Goal: Information Seeking & Learning: Learn about a topic

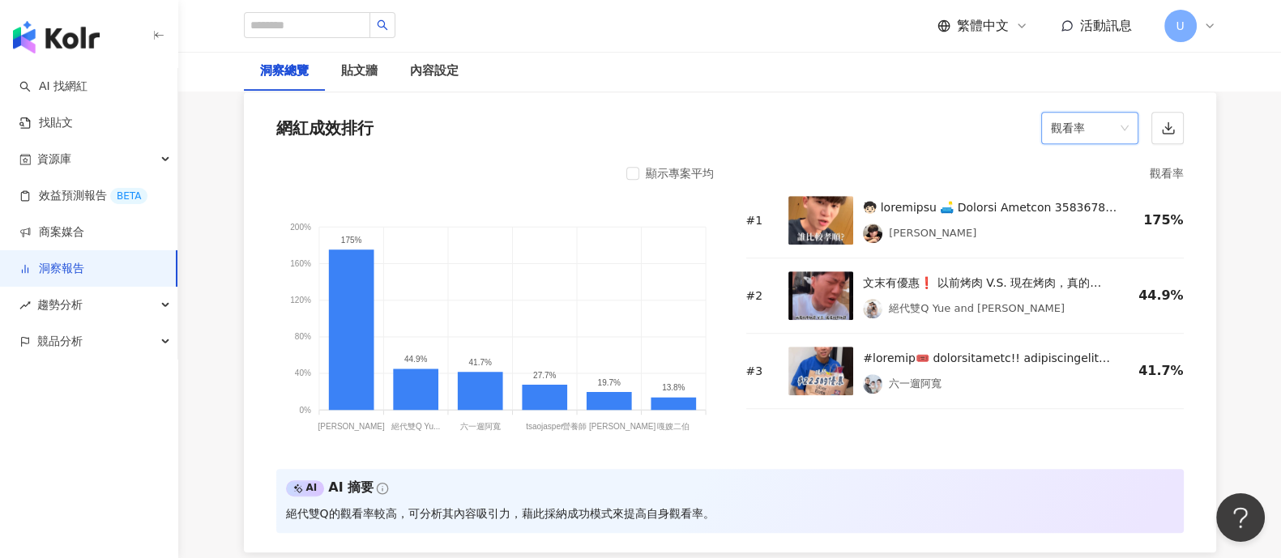
scroll to position [1316, 0]
click at [84, 272] on link "洞察報告" at bounding box center [51, 269] width 65 height 16
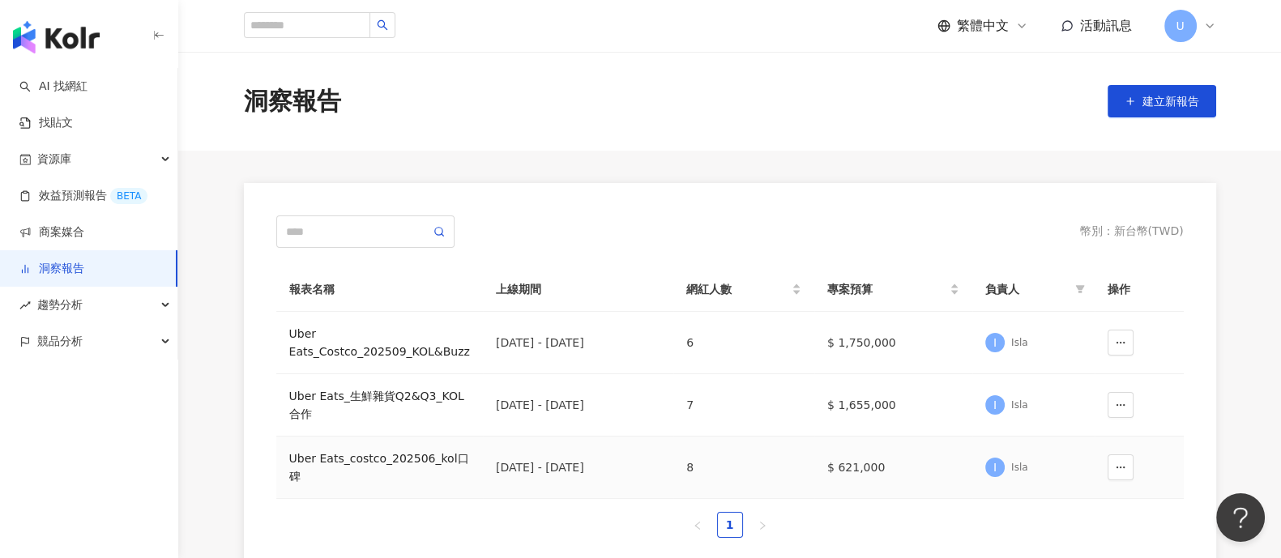
click at [364, 460] on div "Uber Eats_costco_202506_kol口碑" at bounding box center [379, 468] width 181 height 36
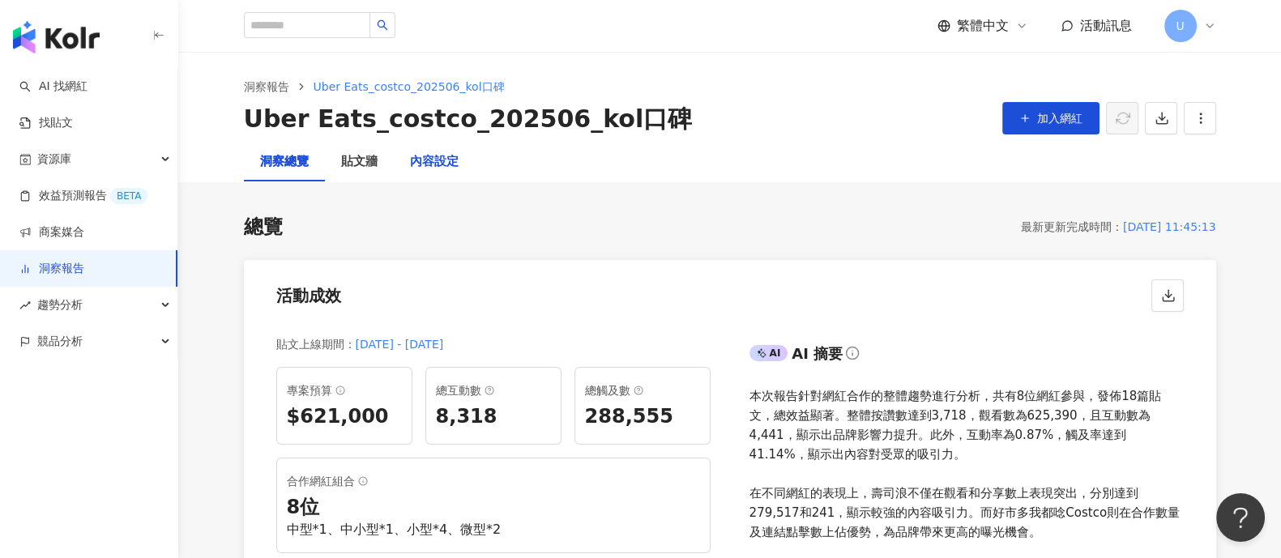
click at [455, 166] on div "內容設定" at bounding box center [434, 161] width 49 height 19
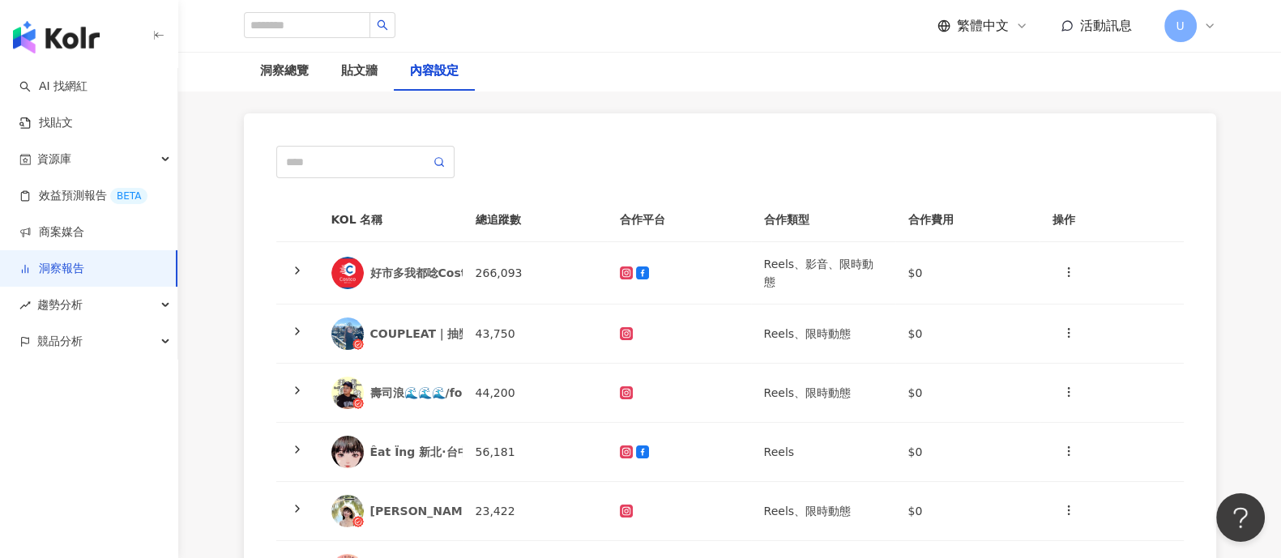
scroll to position [202, 0]
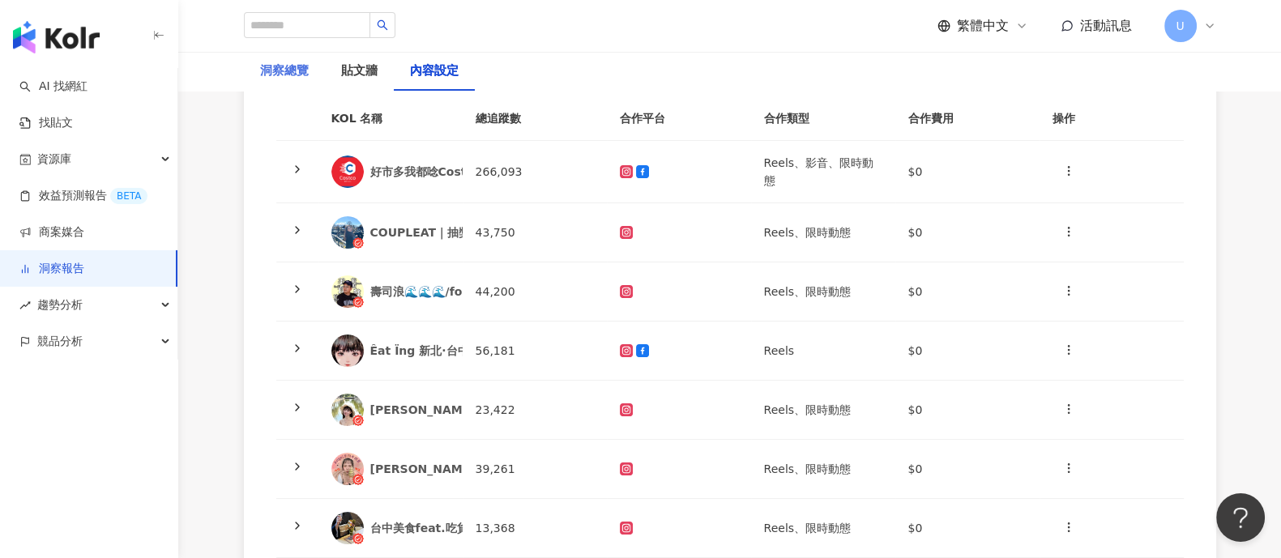
click at [313, 71] on div "洞察總覽" at bounding box center [284, 71] width 81 height 39
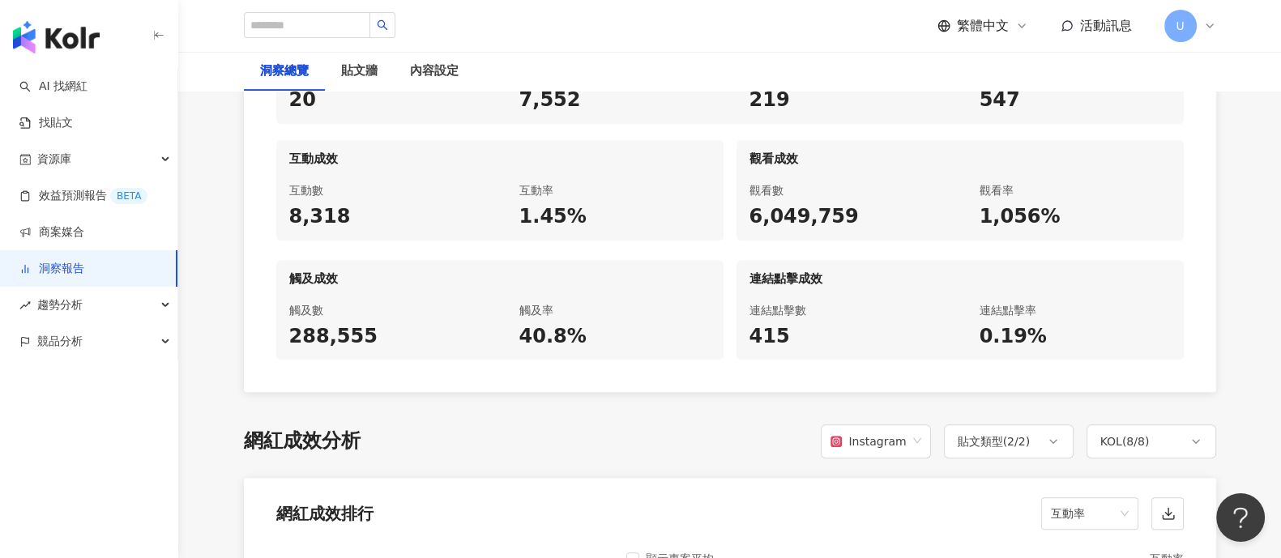
scroll to position [1316, 0]
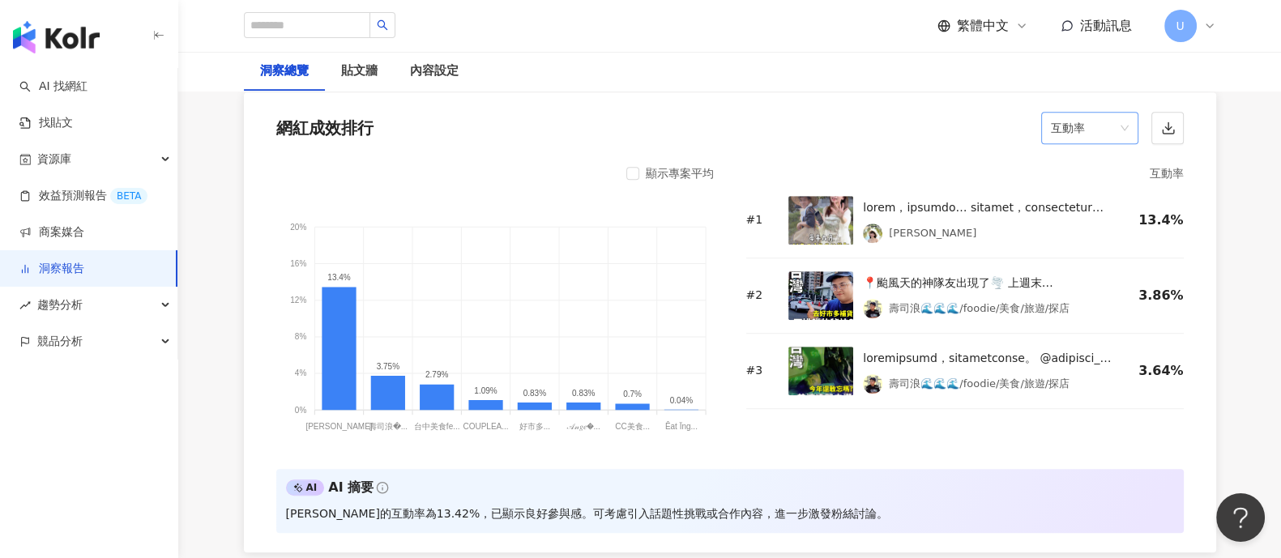
click at [1098, 129] on span "互動率" at bounding box center [1090, 128] width 78 height 31
click at [1076, 294] on div "觀看率" at bounding box center [1089, 302] width 71 height 18
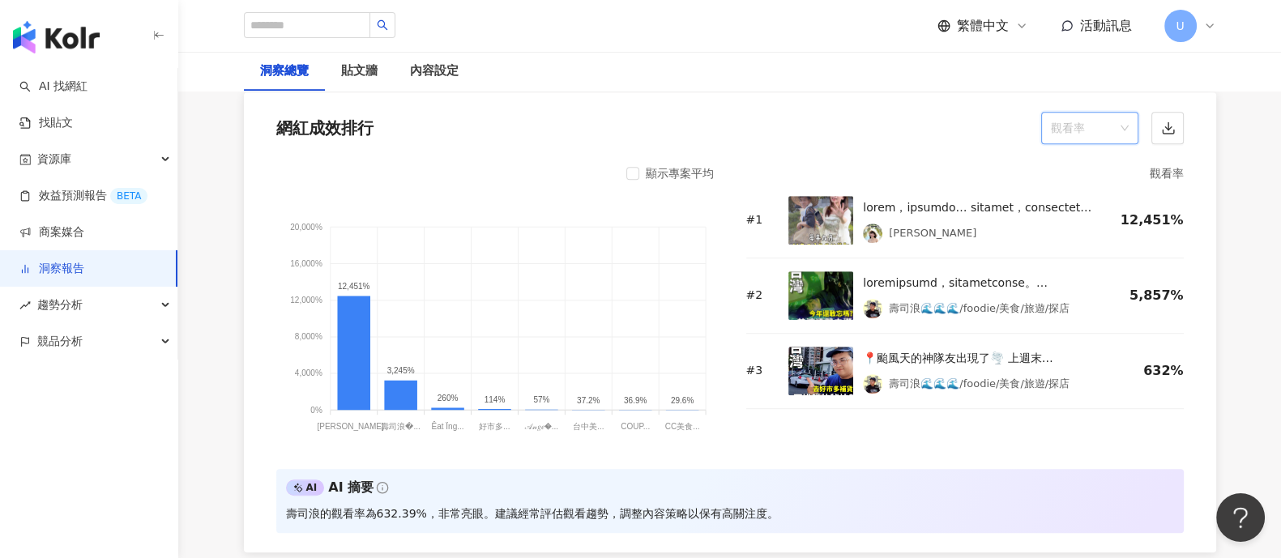
click at [1059, 129] on span "觀看率" at bounding box center [1090, 128] width 78 height 31
click at [1062, 136] on span "觀看率" at bounding box center [1090, 128] width 78 height 31
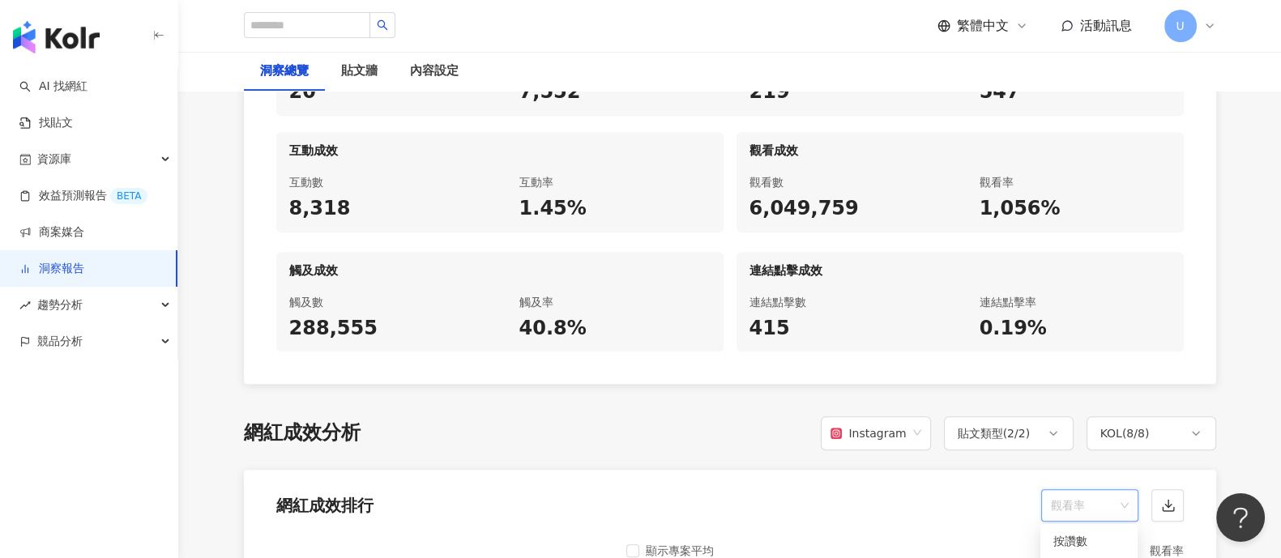
scroll to position [912, 0]
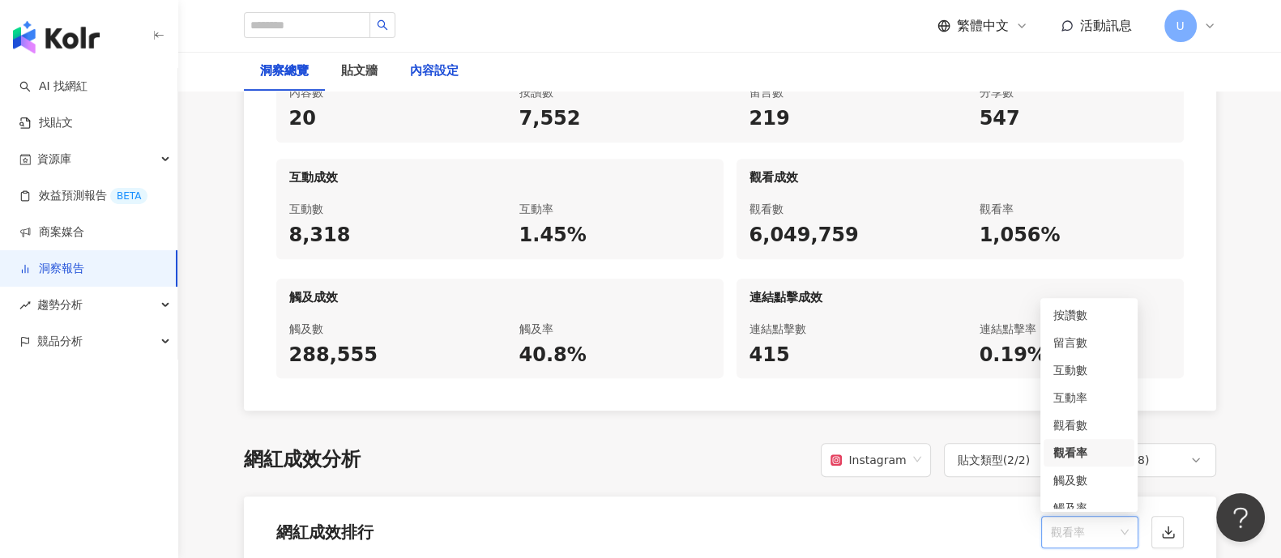
click at [442, 78] on div "內容設定" at bounding box center [434, 71] width 49 height 19
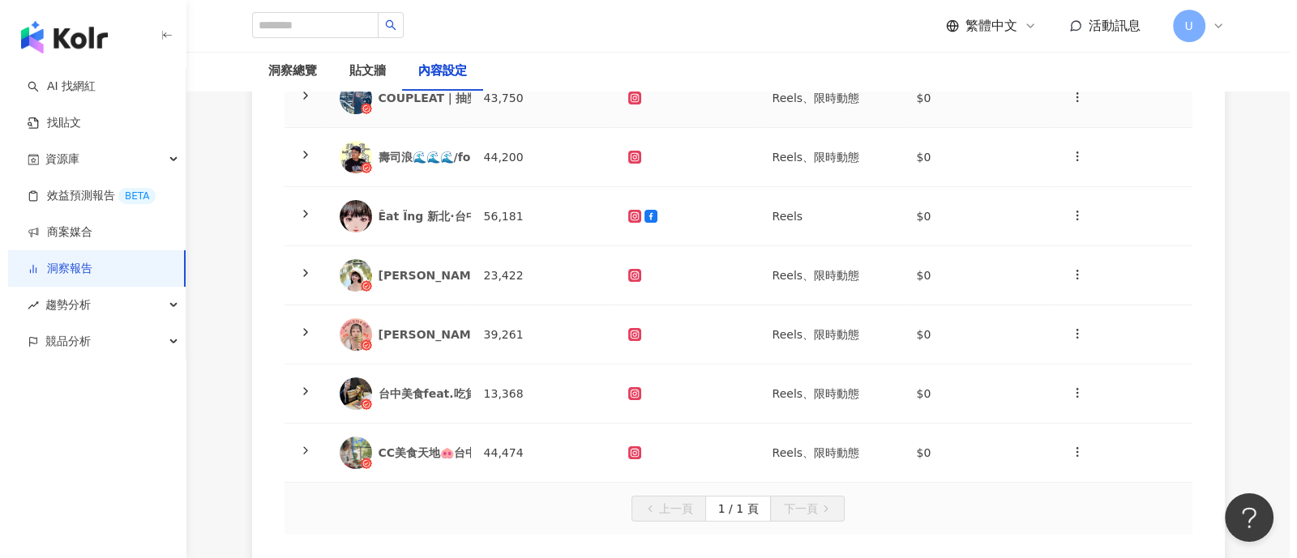
scroll to position [404, 0]
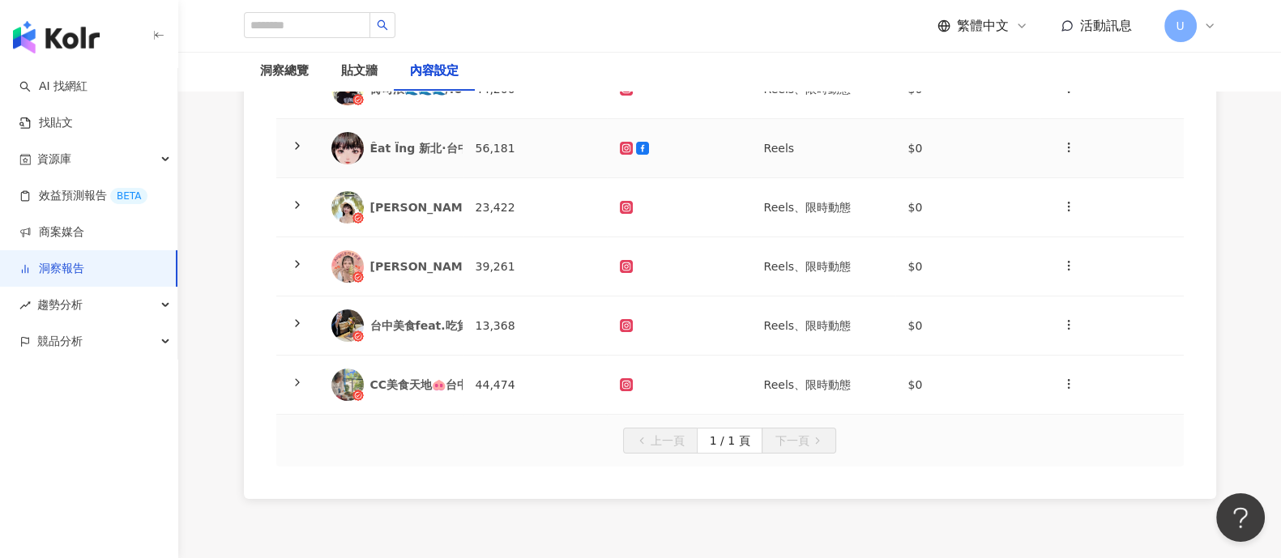
click at [298, 147] on icon at bounding box center [297, 145] width 13 height 13
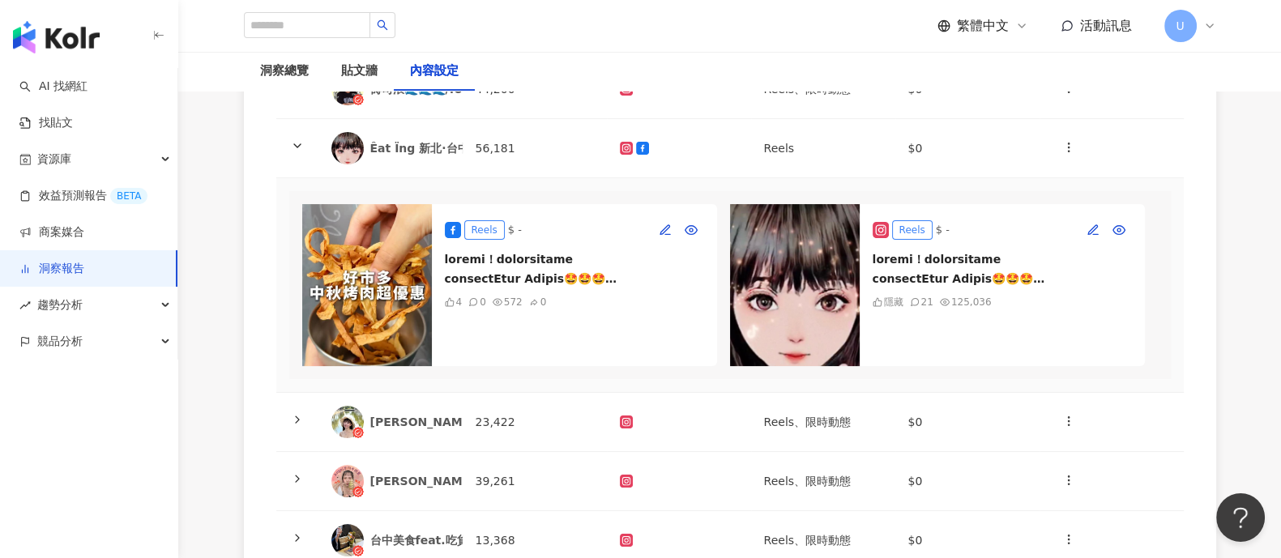
click at [1020, 261] on div at bounding box center [1002, 269] width 259 height 39
click at [1094, 237] on button "button" at bounding box center [1093, 230] width 26 height 26
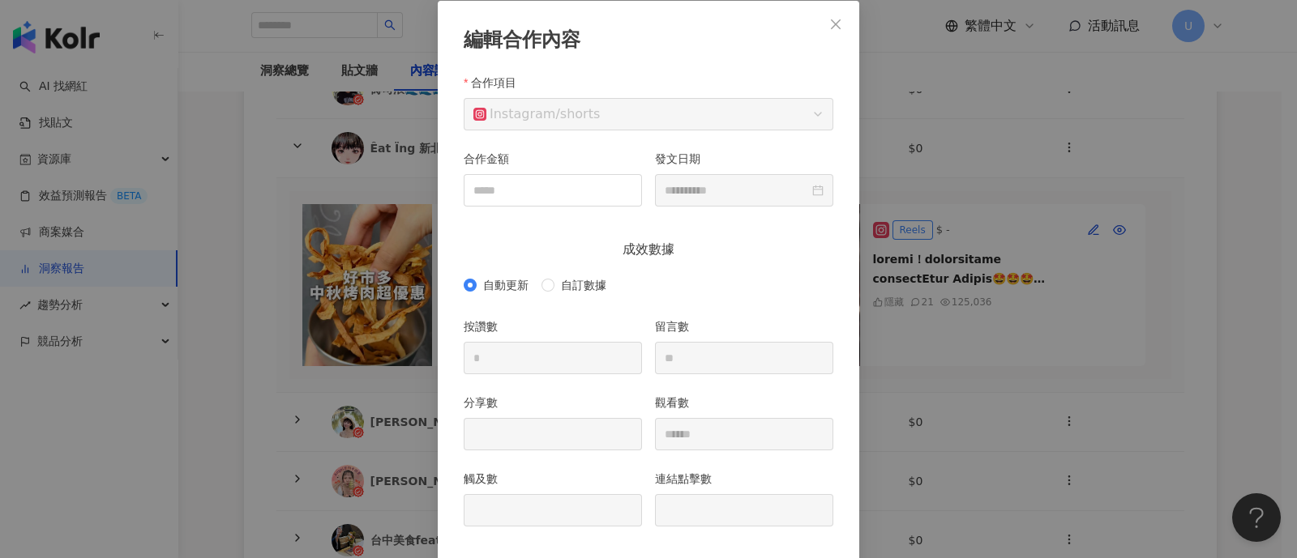
click at [992, 247] on div "**********" at bounding box center [648, 279] width 1297 height 558
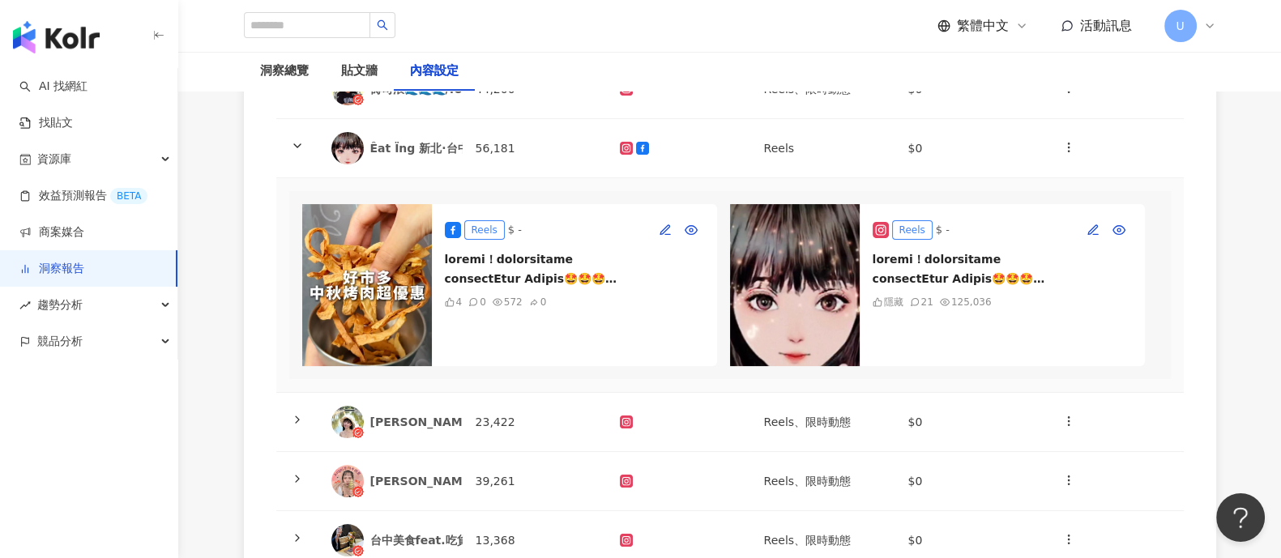
click at [815, 257] on img at bounding box center [795, 285] width 130 height 162
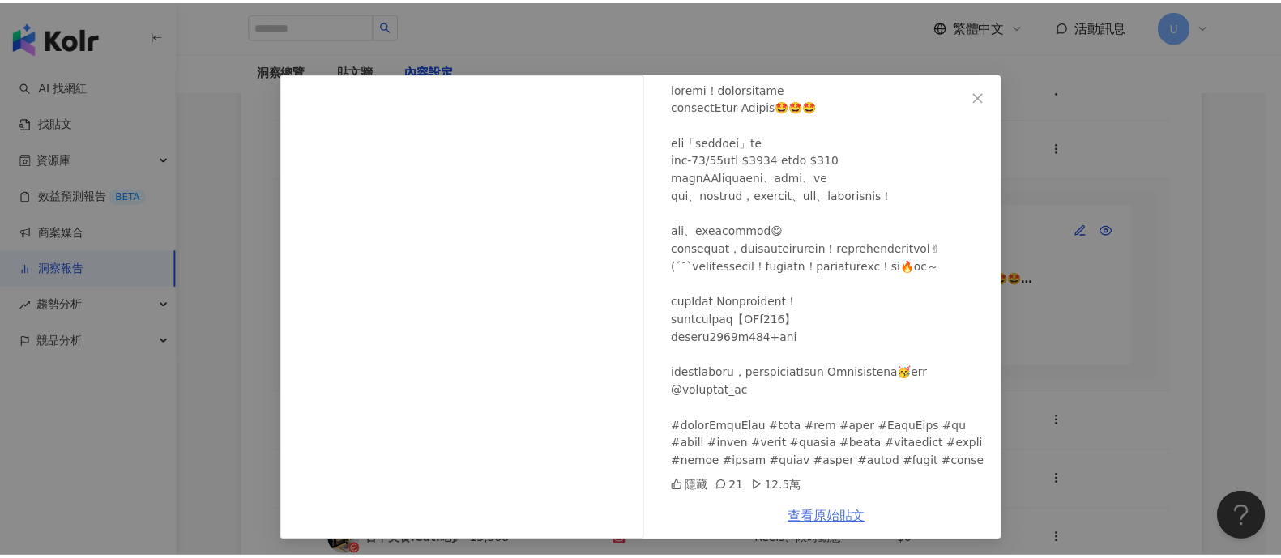
scroll to position [11, 0]
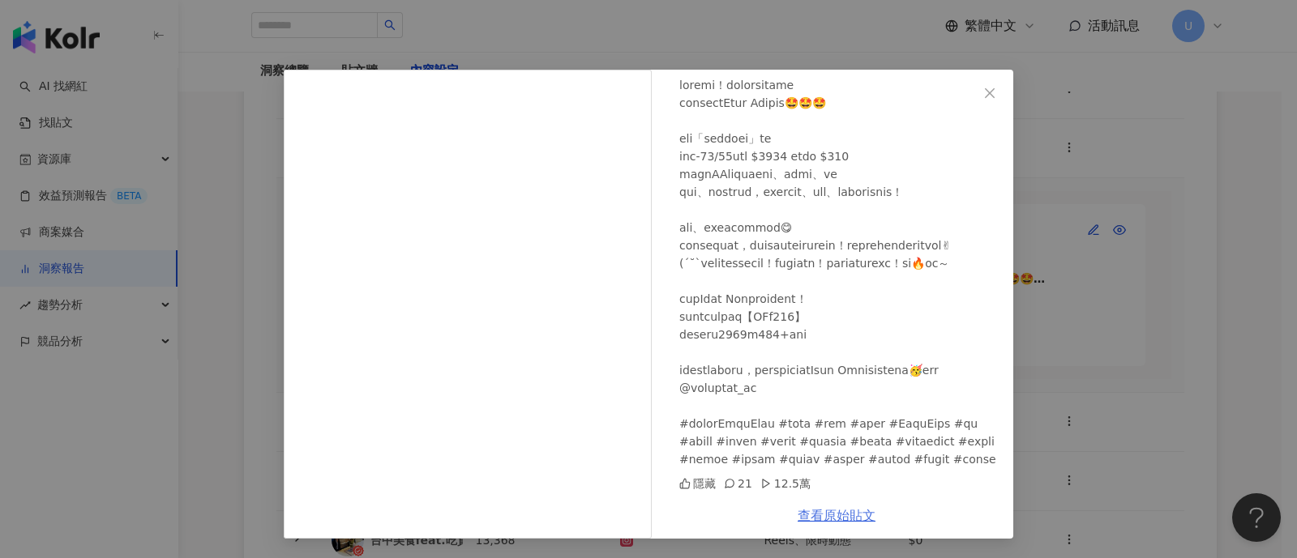
click at [845, 514] on link "查看原始貼文" at bounding box center [837, 515] width 78 height 15
click at [843, 520] on link "查看原始貼文" at bounding box center [837, 515] width 78 height 15
click at [1106, 194] on div "Êat Ïng 新北·台中·台中·高雄·宅配 美食 [DATE] 隱藏 21 12.5萬 查看原始貼文" at bounding box center [648, 279] width 1297 height 558
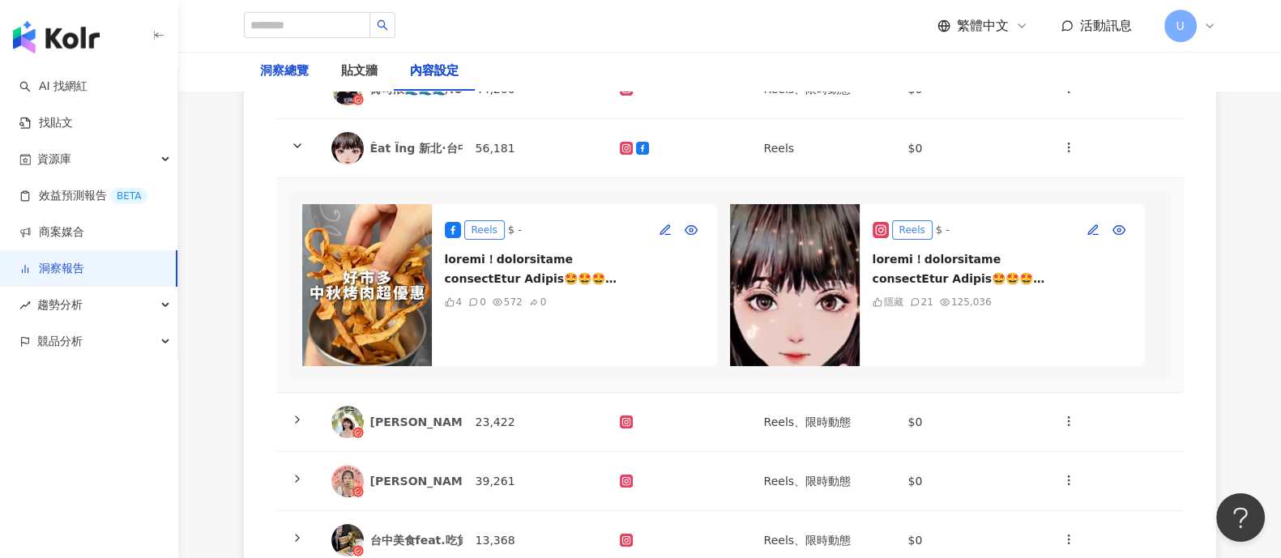
click at [299, 75] on div "洞察總覽" at bounding box center [284, 71] width 49 height 19
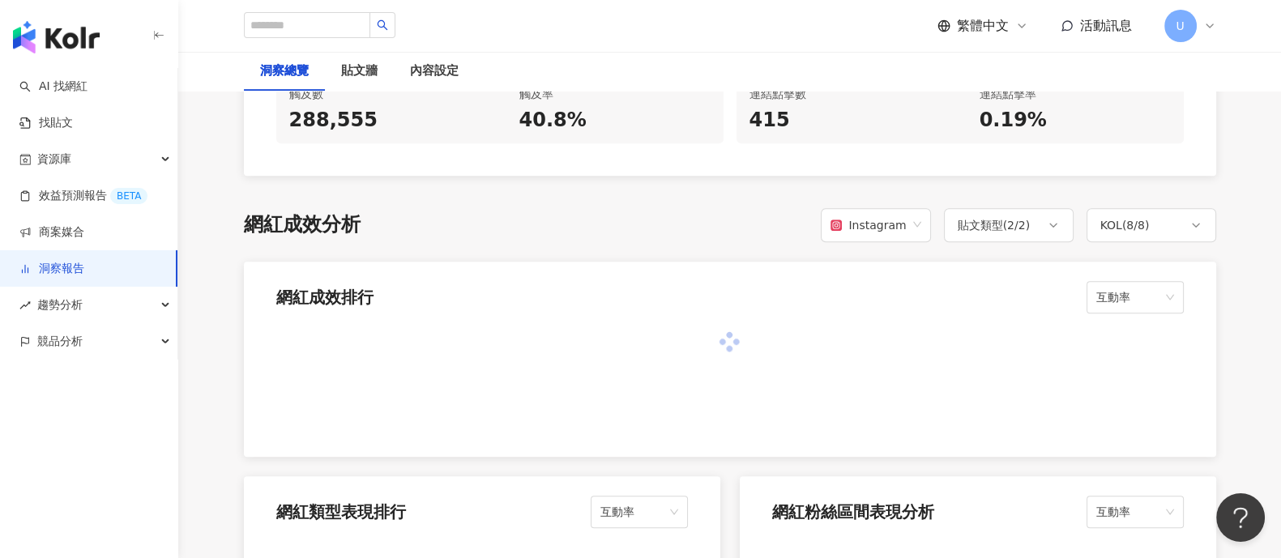
scroll to position [1216, 0]
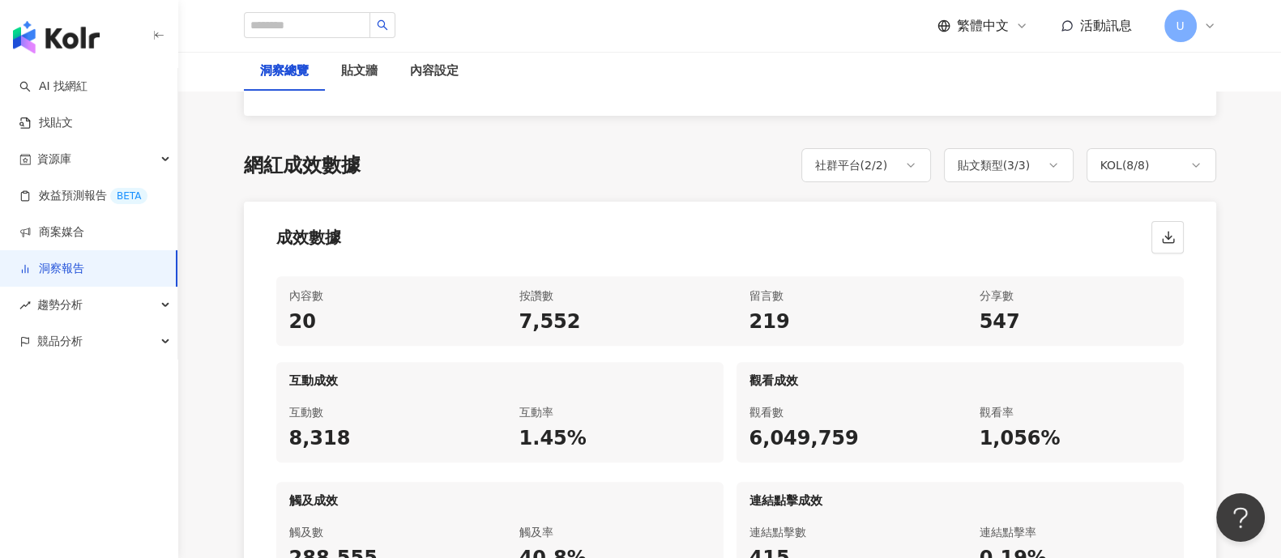
scroll to position [1316, 0]
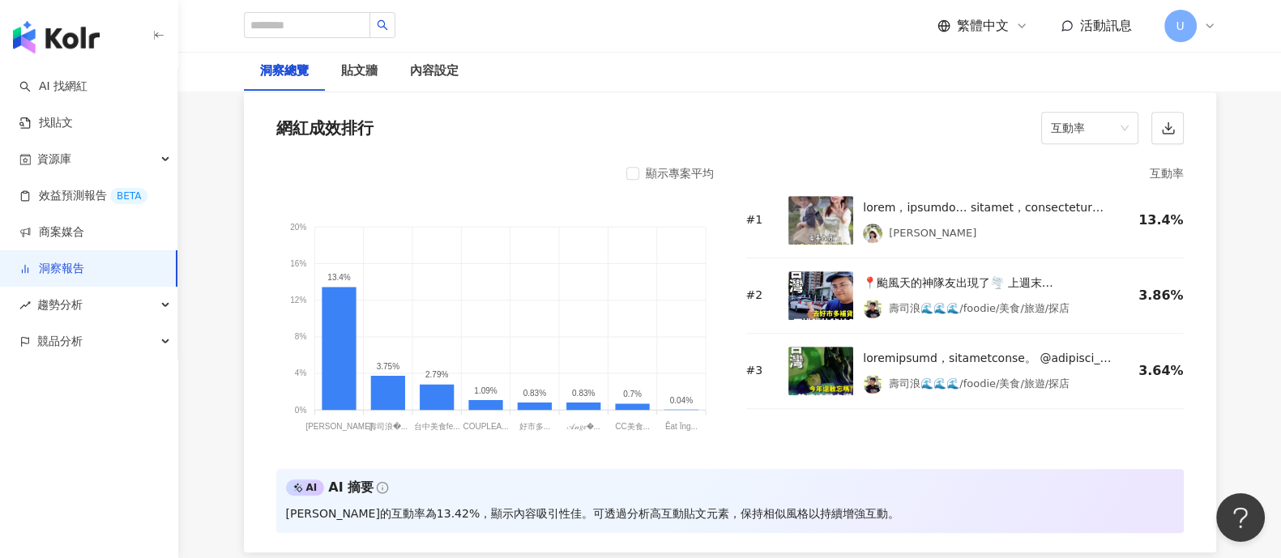
click at [61, 263] on link "洞察報告" at bounding box center [51, 269] width 65 height 16
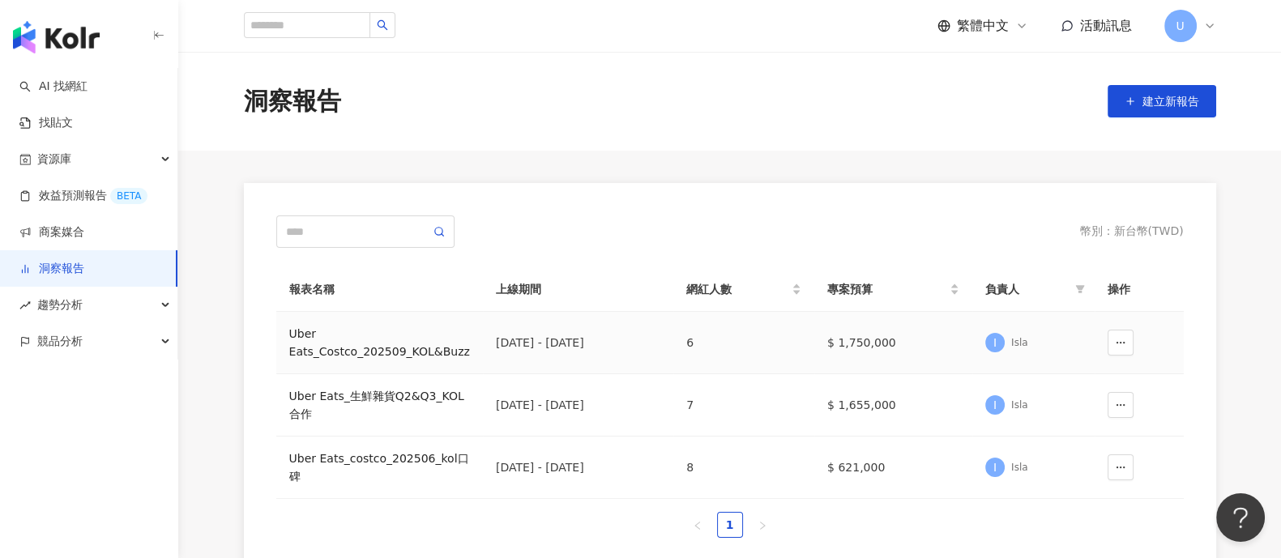
click at [398, 354] on div "Uber Eats_Costco_202509_KOL&Buzz" at bounding box center [379, 343] width 181 height 36
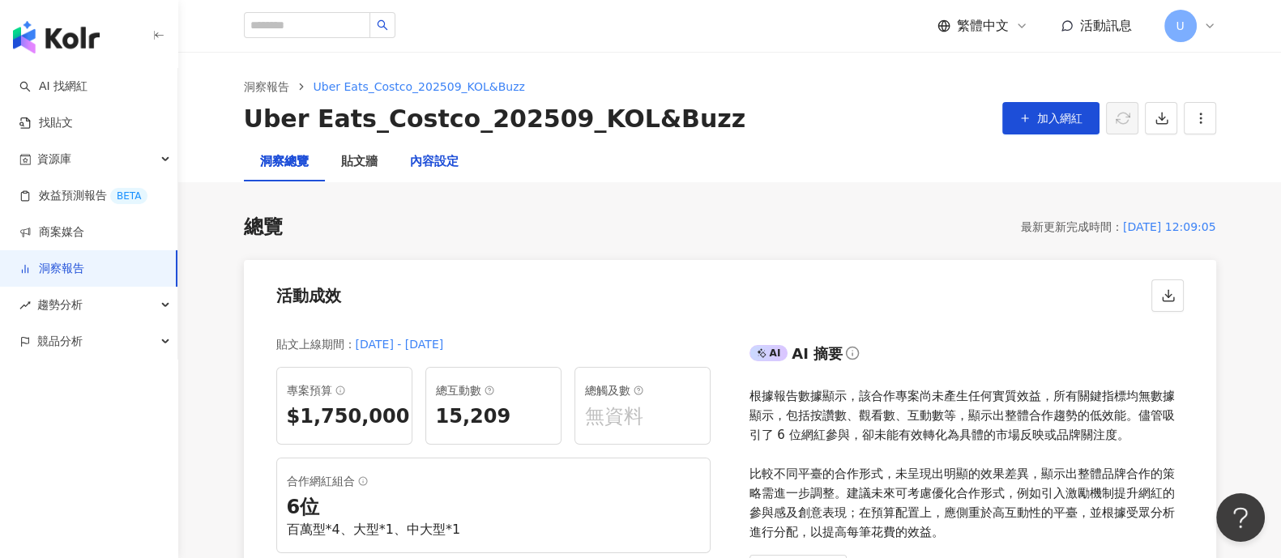
click at [435, 168] on div "內容設定" at bounding box center [434, 161] width 49 height 19
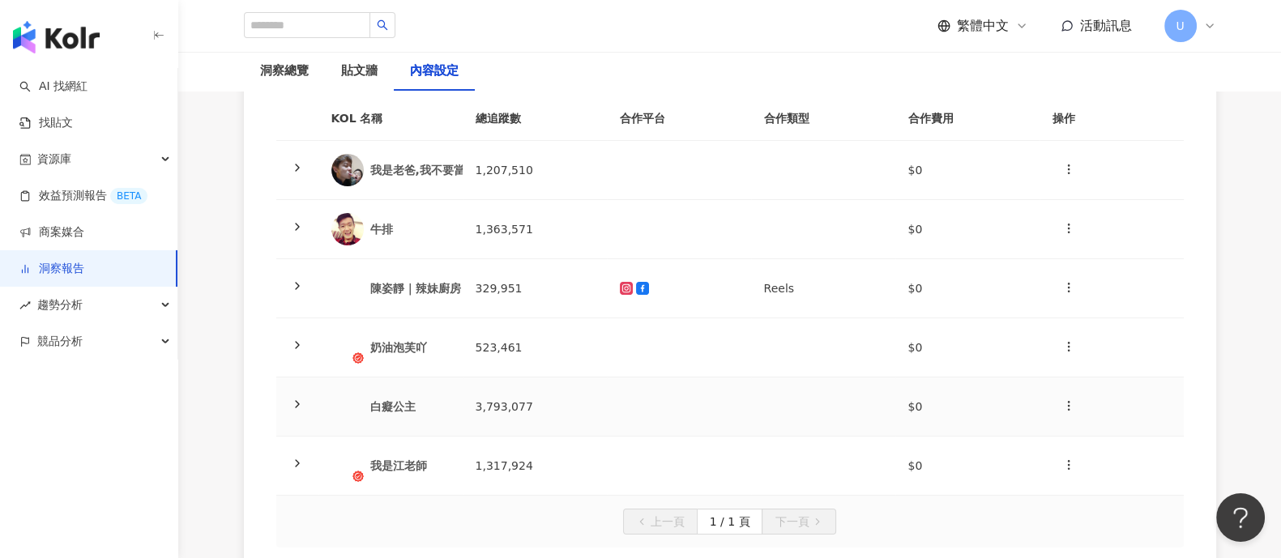
scroll to position [28, 0]
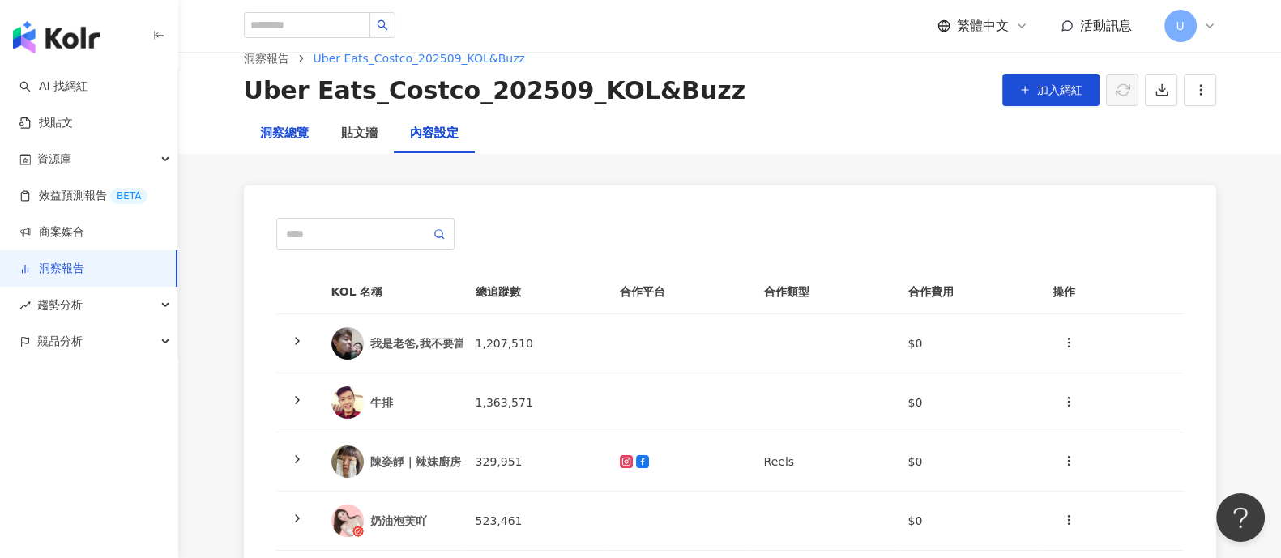
click at [288, 136] on div "洞察總覽" at bounding box center [284, 133] width 49 height 19
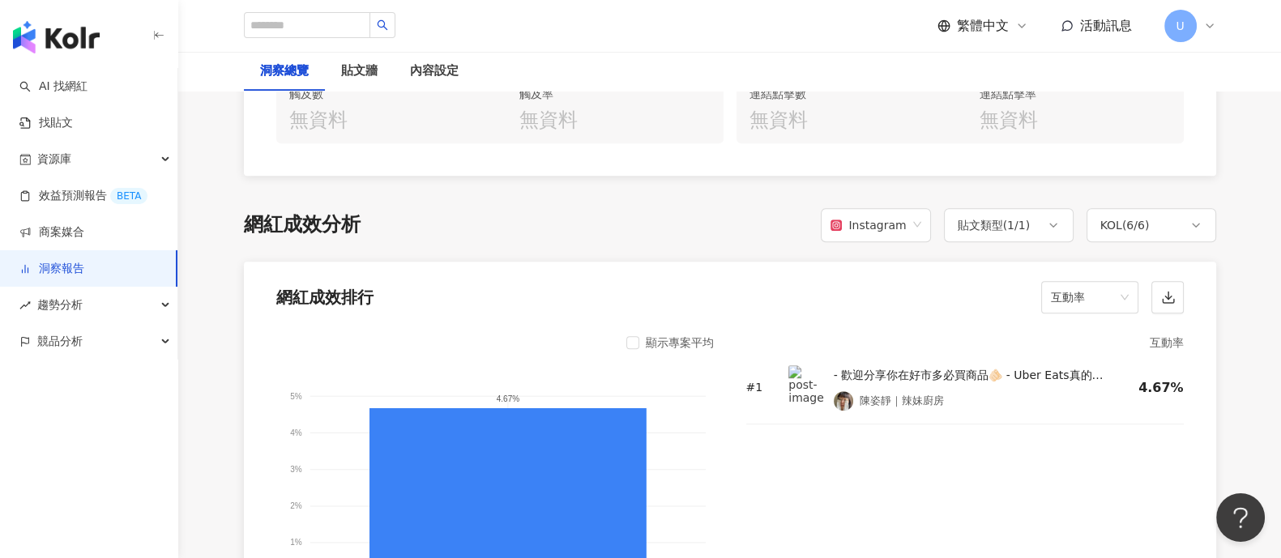
scroll to position [1115, 0]
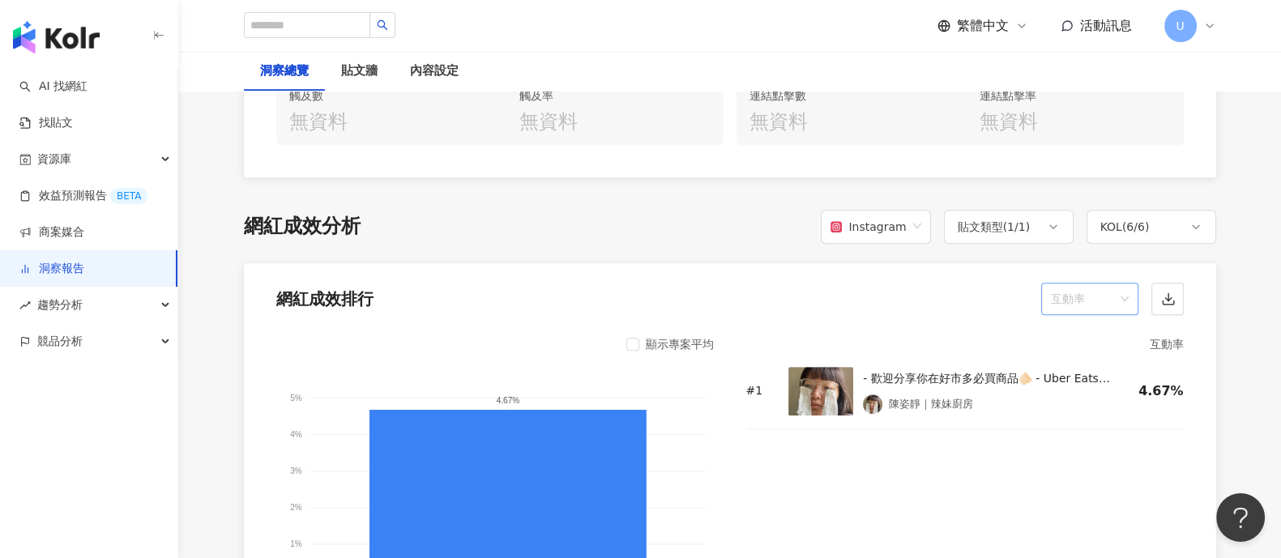
click at [1082, 297] on span "互動率" at bounding box center [1090, 299] width 78 height 31
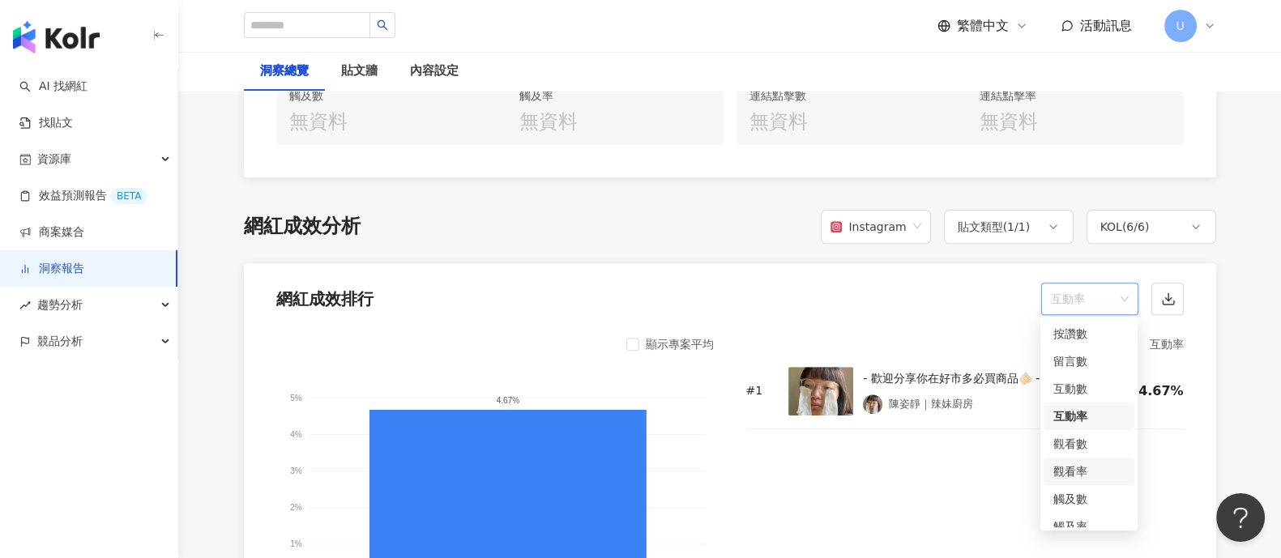
click at [1086, 467] on div "觀看率" at bounding box center [1089, 472] width 71 height 18
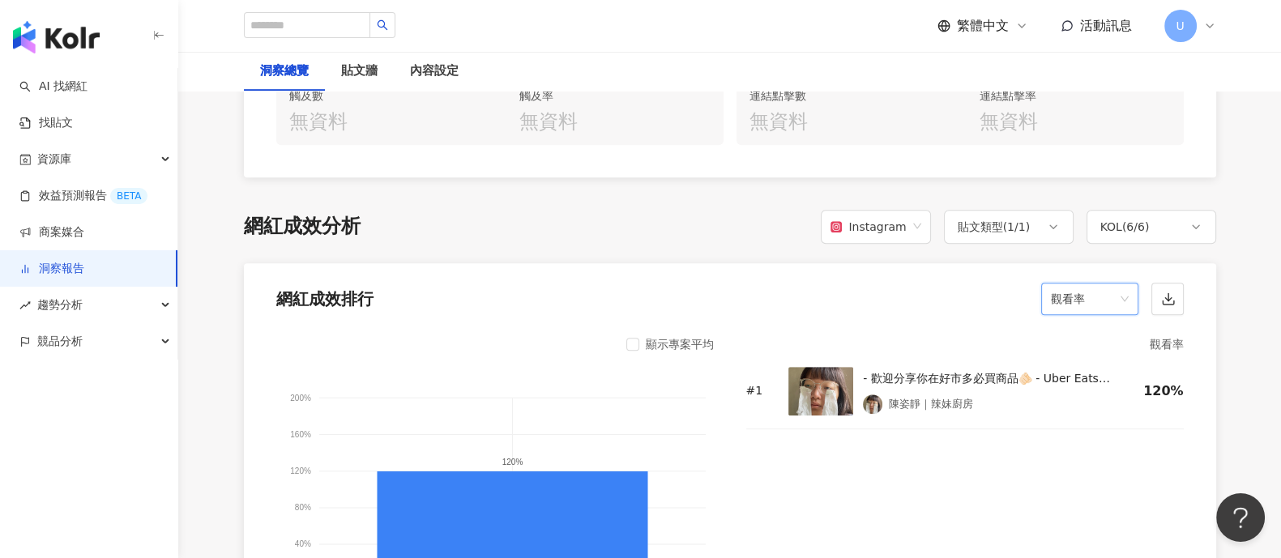
click at [47, 264] on link "洞察報告" at bounding box center [51, 269] width 65 height 16
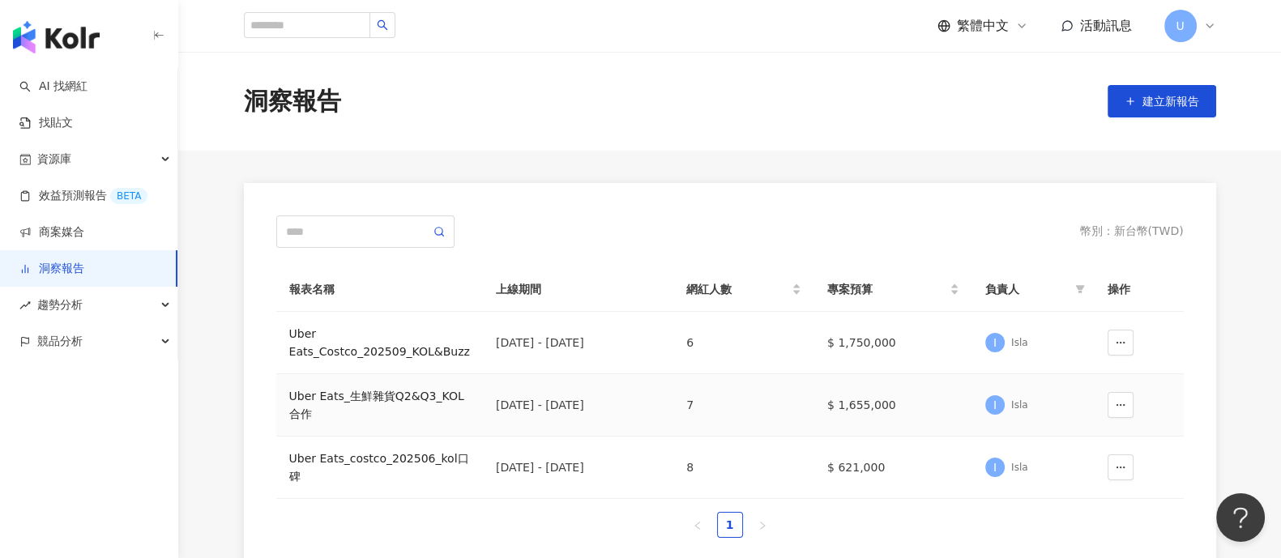
click at [413, 411] on div "Uber Eats_生鮮雜貨Q2&Q3_KOL合作" at bounding box center [379, 405] width 181 height 36
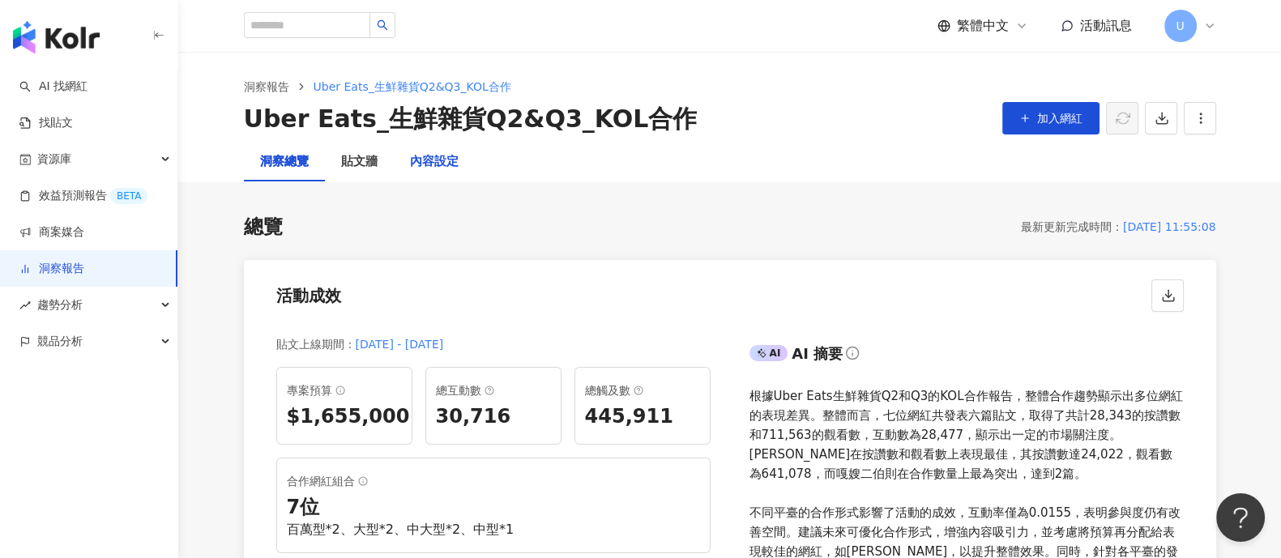
click at [434, 162] on div "內容設定" at bounding box center [434, 161] width 49 height 19
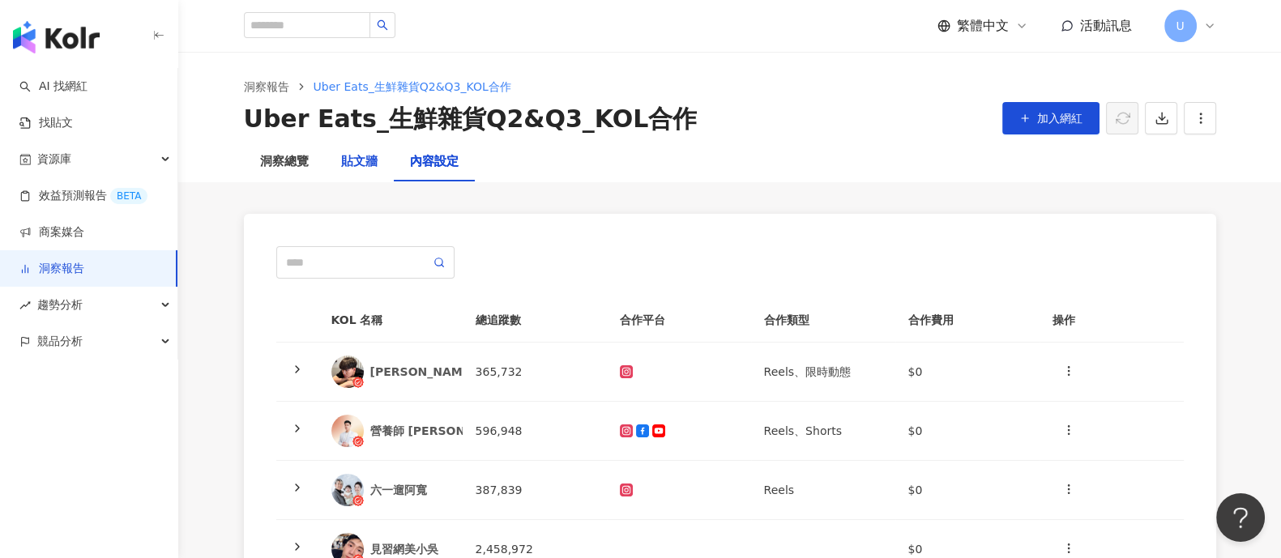
click at [362, 156] on div "貼文牆" at bounding box center [359, 161] width 36 height 19
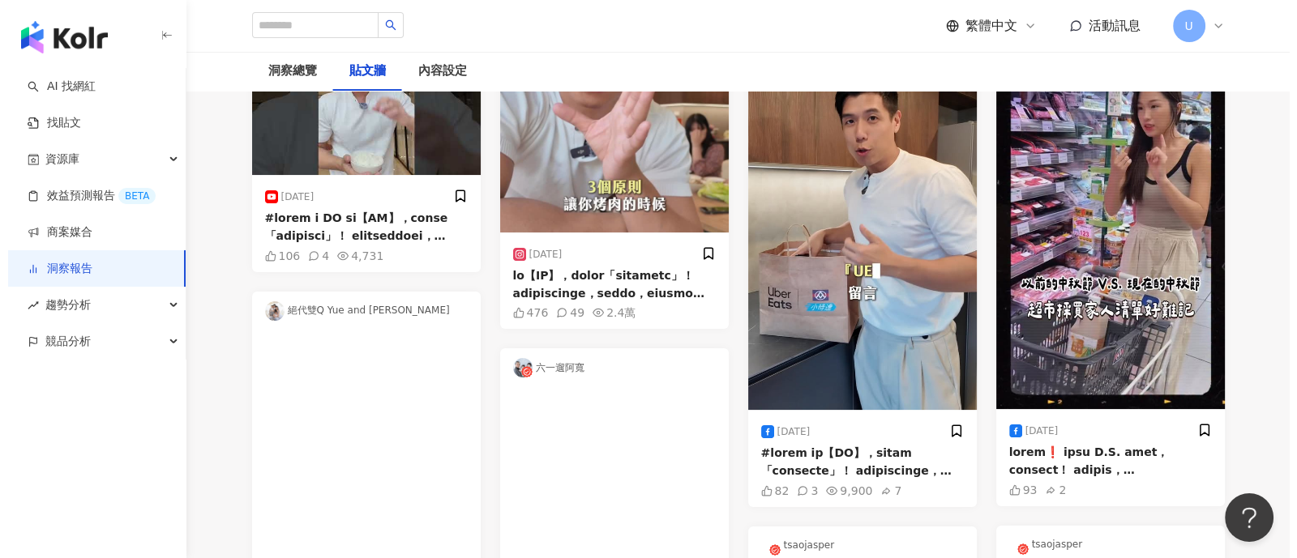
scroll to position [304, 0]
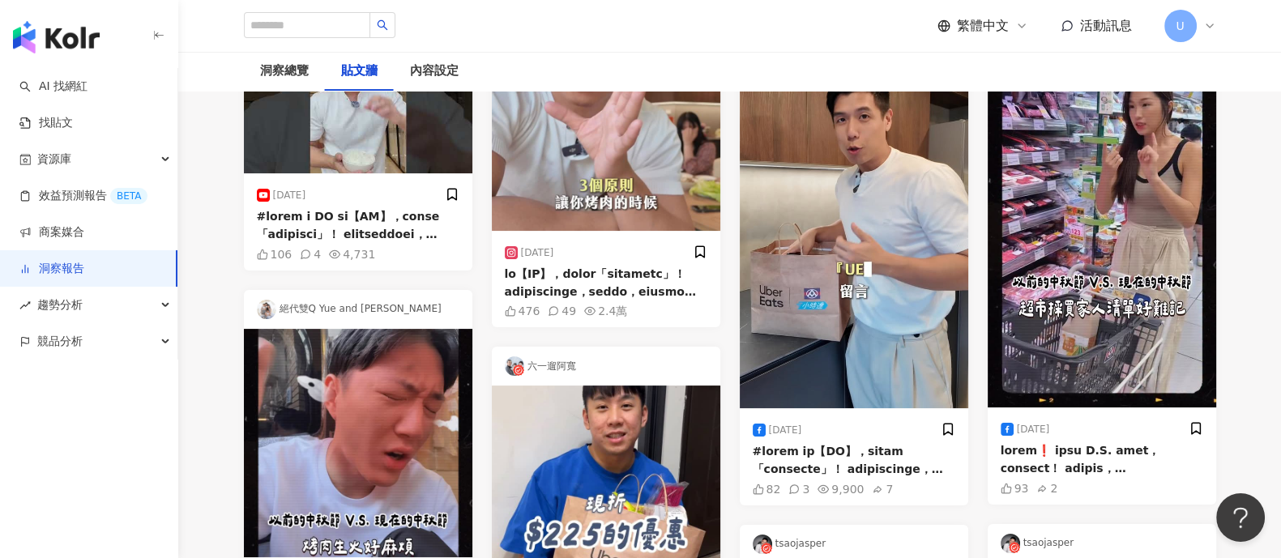
click at [572, 186] on img at bounding box center [606, 116] width 229 height 229
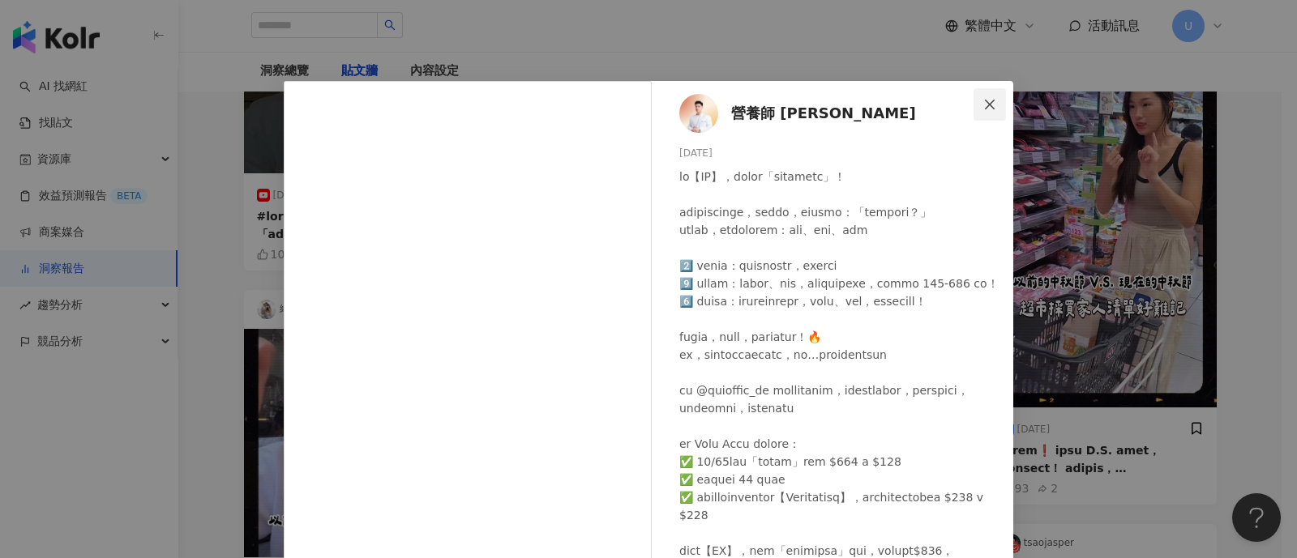
click at [993, 100] on span "Close" at bounding box center [989, 104] width 32 height 13
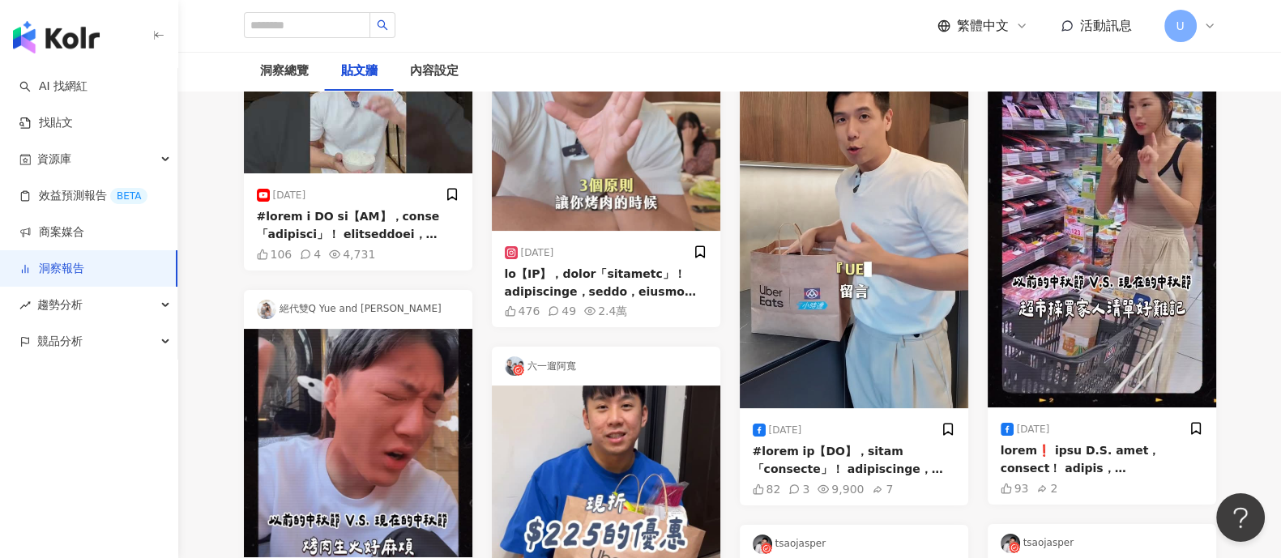
click at [352, 132] on img at bounding box center [358, 88] width 229 height 172
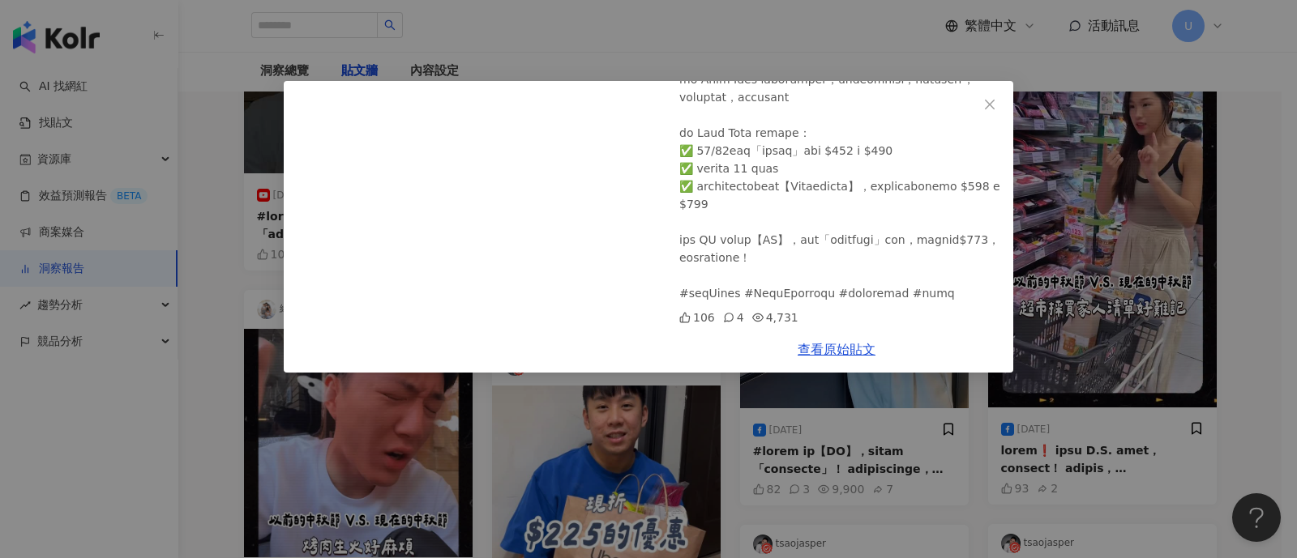
scroll to position [493, 0]
click at [829, 344] on link "查看原始貼文" at bounding box center [837, 349] width 78 height 15
drag, startPoint x: 1018, startPoint y: 321, endPoint x: 1082, endPoint y: 302, distance: 66.7
click at [1018, 320] on div "營養師 Ricky 2025/9/23 中秋烤肉，記住這三個選食口訣，讓你少吃幾百卡！ 106 4 4,731 查看原始貼文" at bounding box center [648, 279] width 1297 height 558
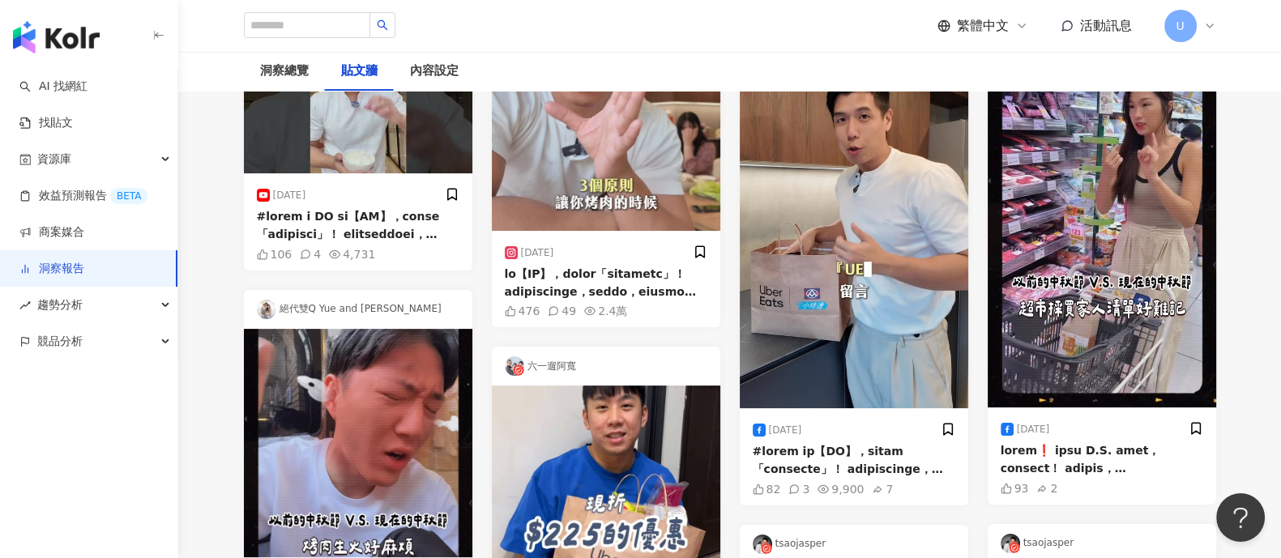
click at [879, 298] on img at bounding box center [854, 205] width 229 height 406
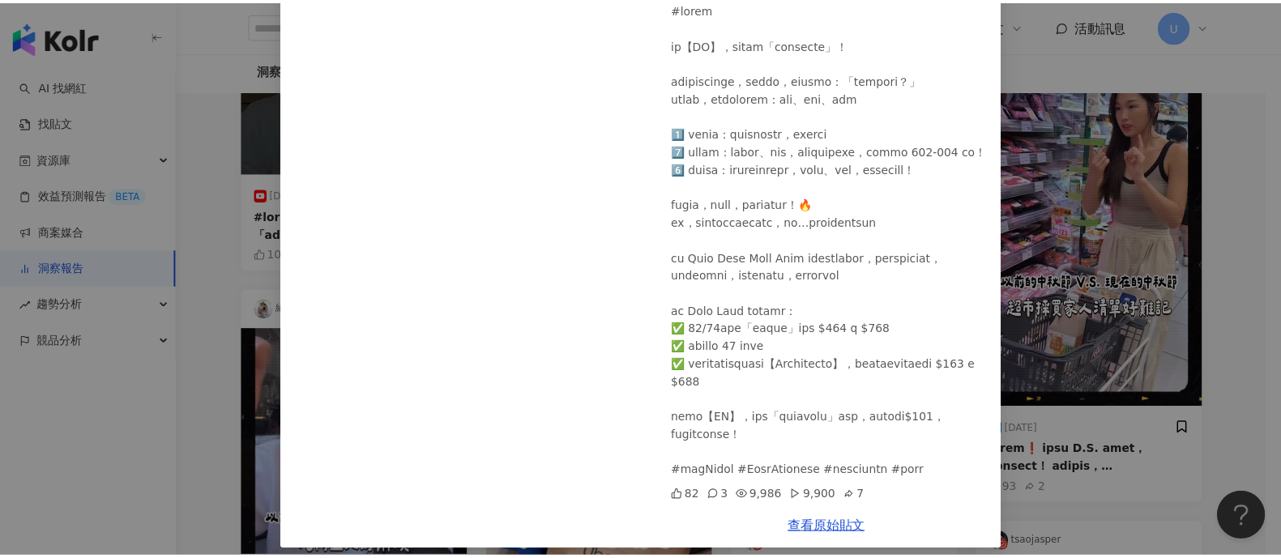
scroll to position [328, 0]
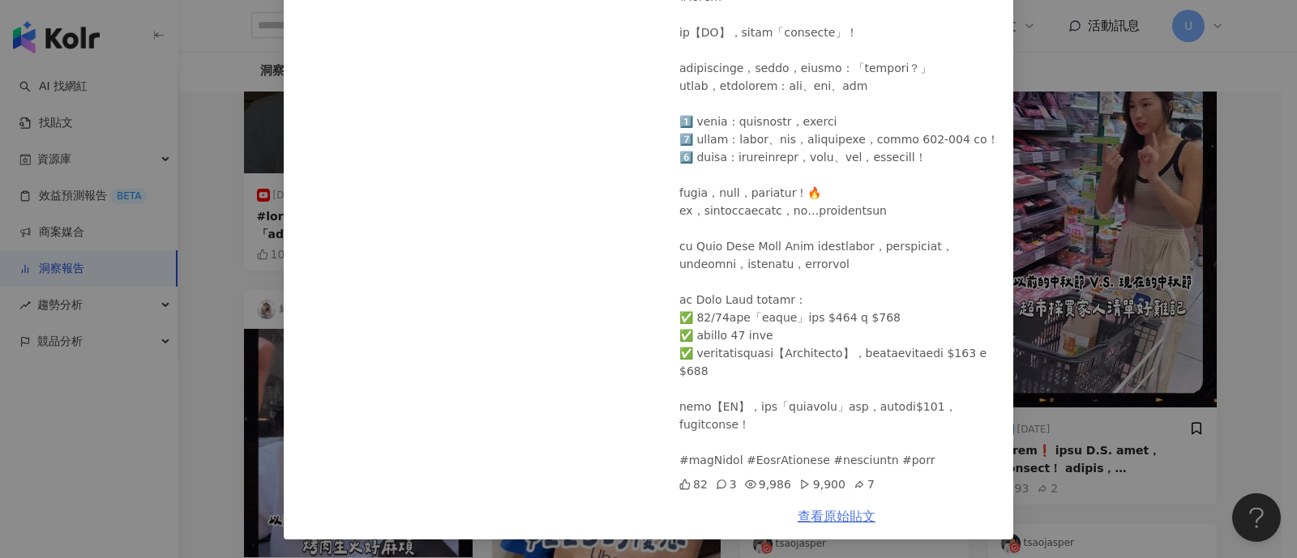
click at [843, 515] on link "查看原始貼文" at bounding box center [837, 516] width 78 height 15
click at [1130, 299] on div "營養師 Ricky 2025/9/23 82 3 9,986 9,900 7 查看原始貼文" at bounding box center [648, 279] width 1297 height 558
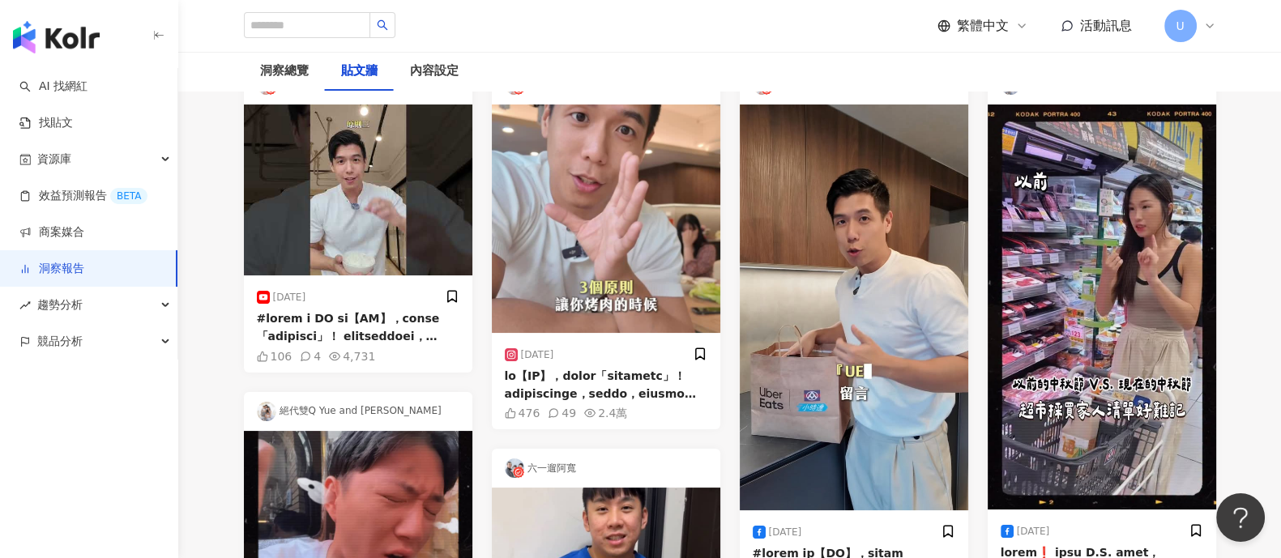
scroll to position [507, 0]
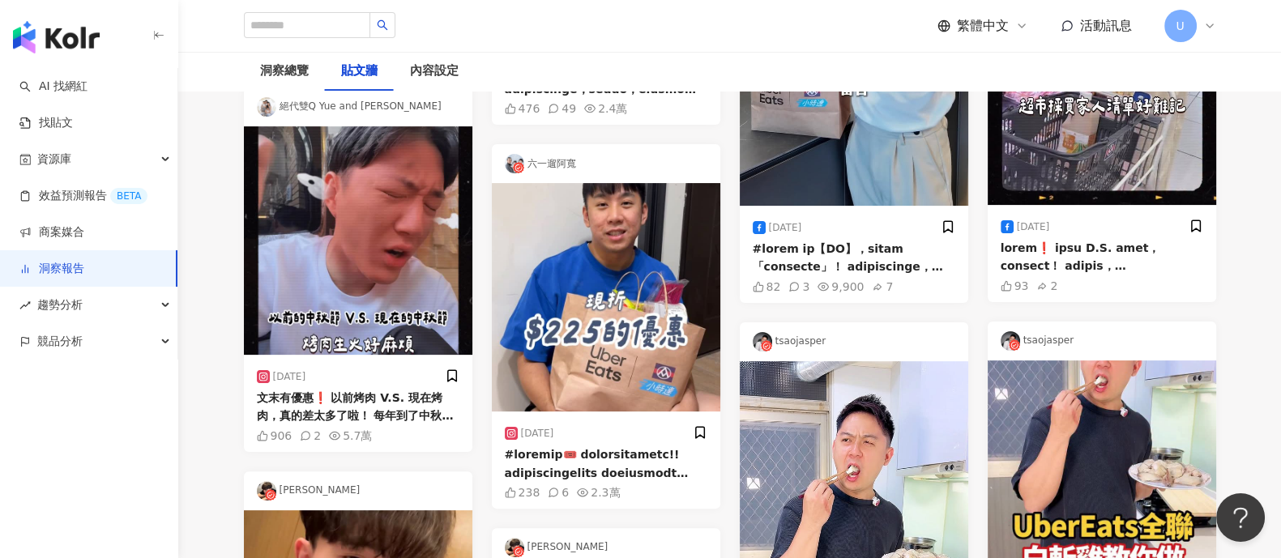
click at [380, 293] on img at bounding box center [358, 240] width 229 height 229
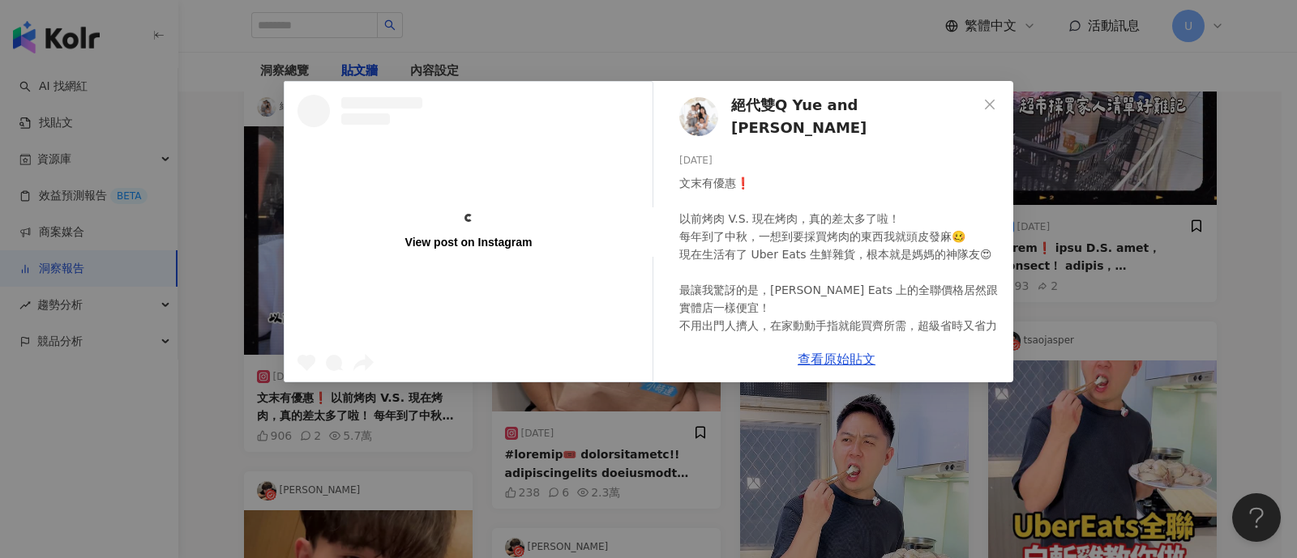
click at [1123, 218] on div "View post on Instagram 絕代雙Q Yue and Wei 2025/9/19 906 2 5.7萬 查看原始貼文" at bounding box center [648, 279] width 1297 height 558
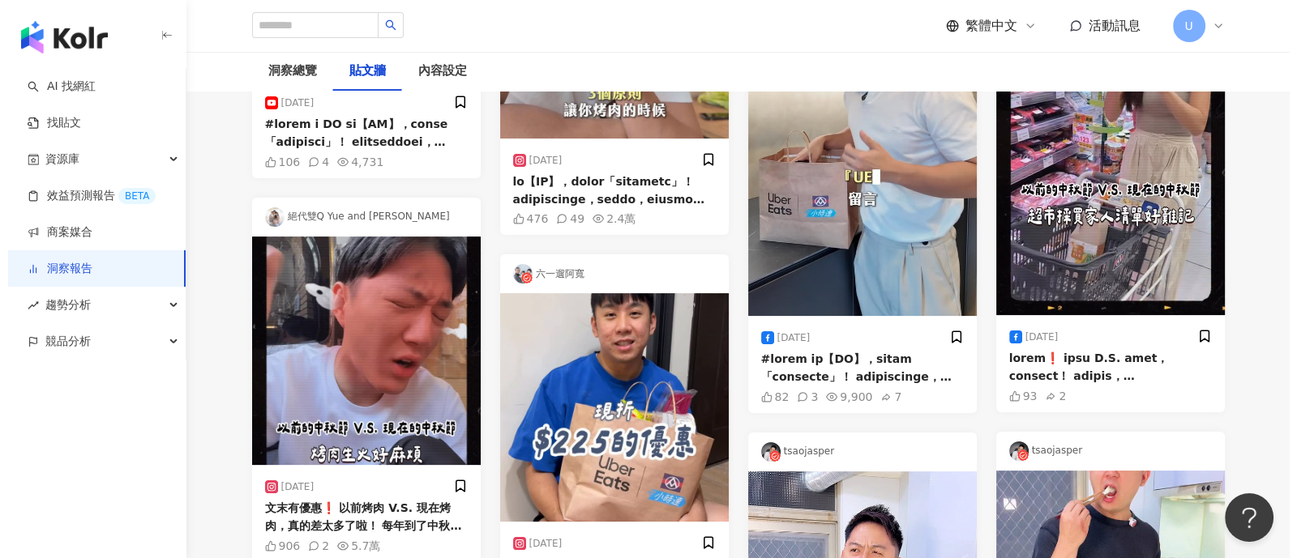
scroll to position [101, 0]
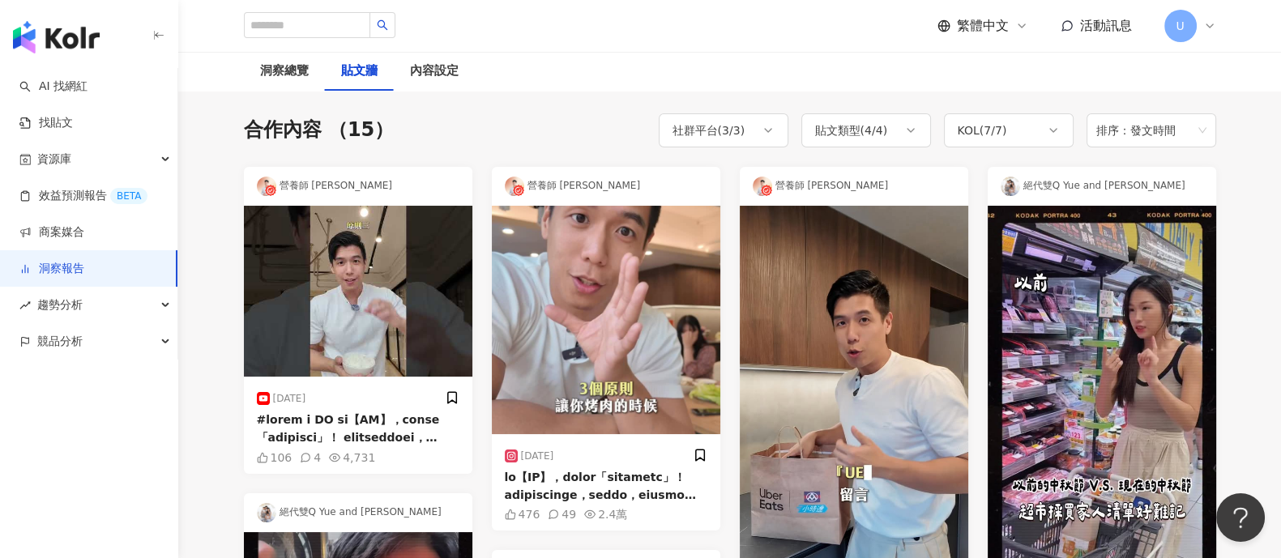
click at [616, 300] on img at bounding box center [606, 320] width 229 height 229
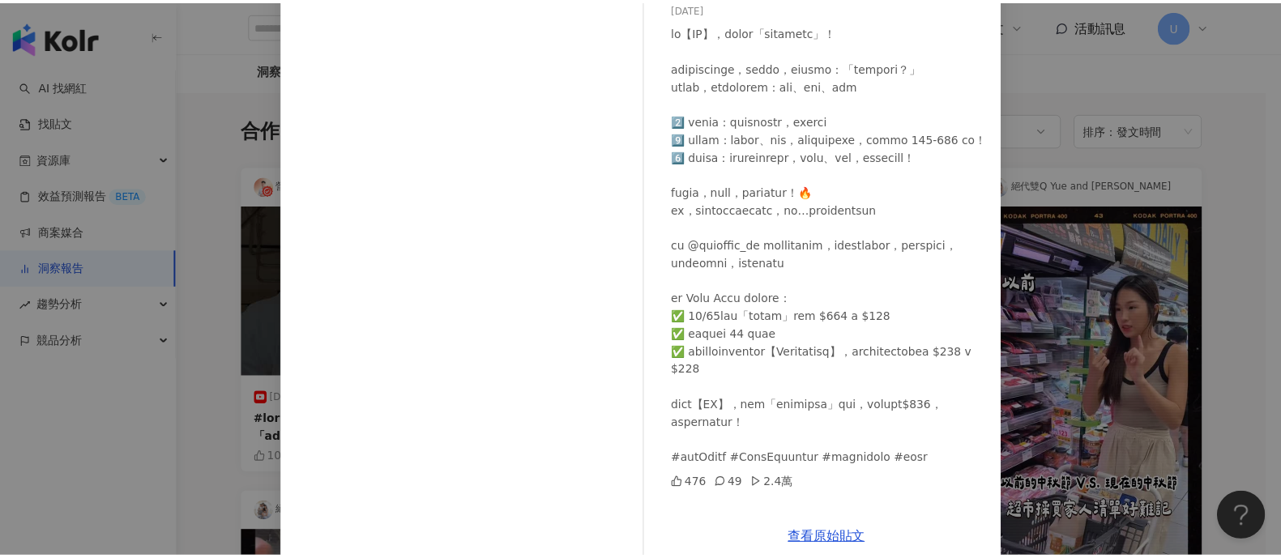
scroll to position [168, 0]
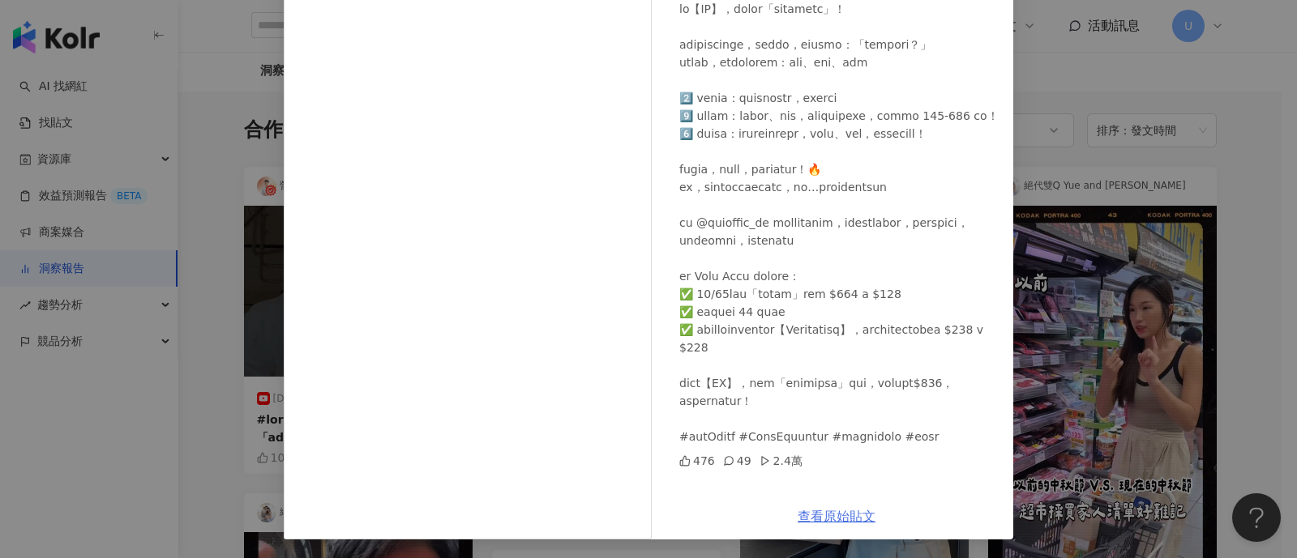
click at [806, 512] on link "查看原始貼文" at bounding box center [837, 516] width 78 height 15
click at [1067, 249] on div "營養師 Ricky 2025/9/23 476 49 2.4萬 查看原始貼文" at bounding box center [648, 279] width 1297 height 558
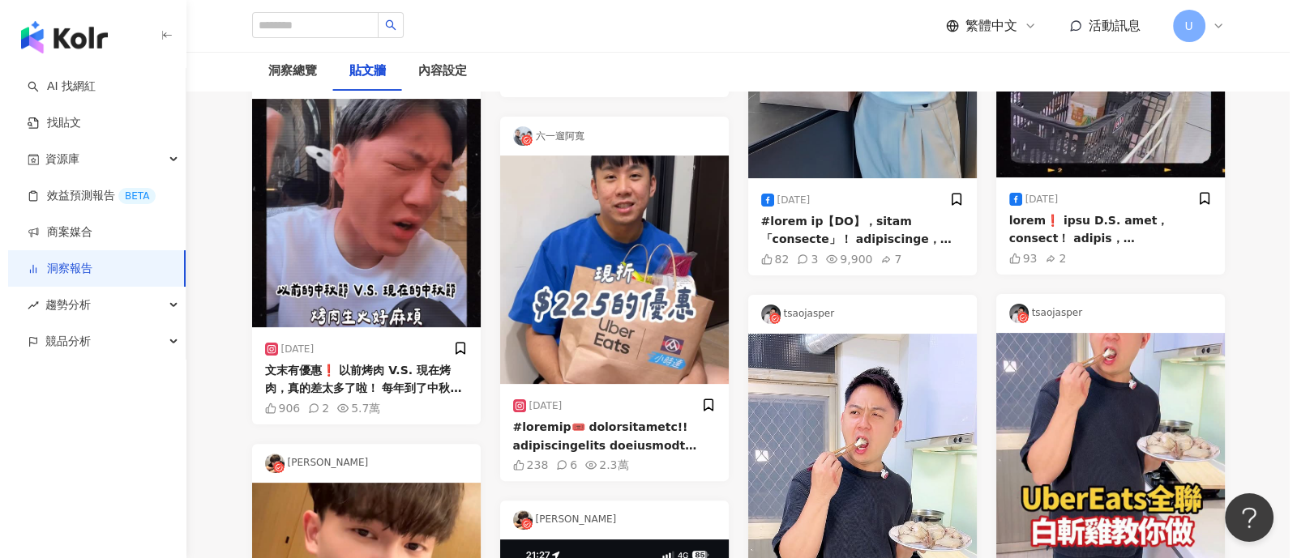
scroll to position [608, 0]
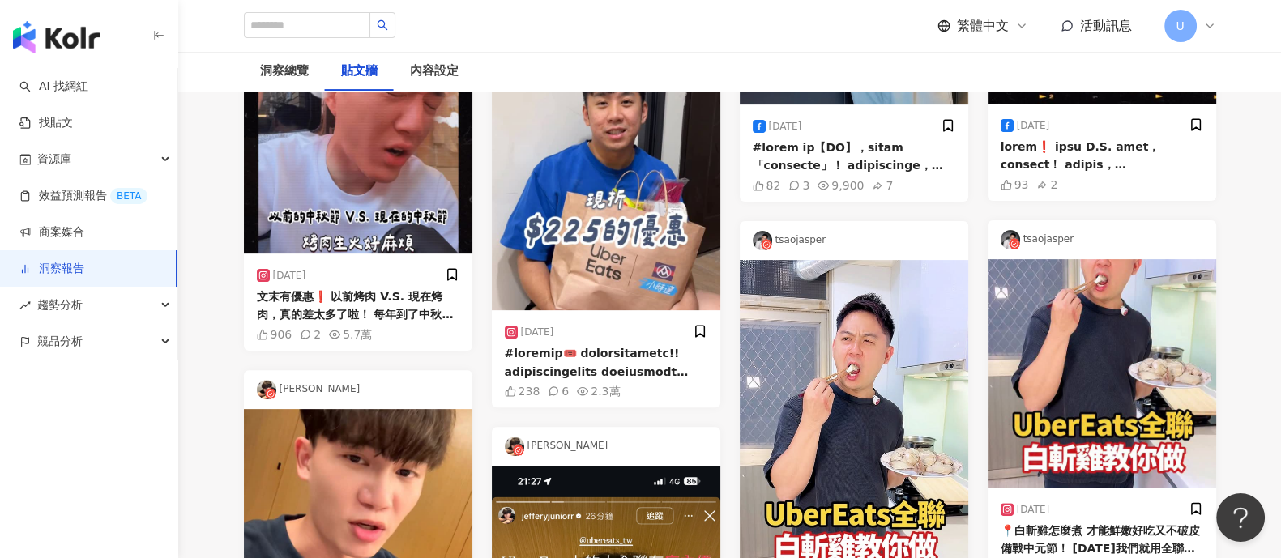
click at [340, 195] on img at bounding box center [358, 139] width 229 height 229
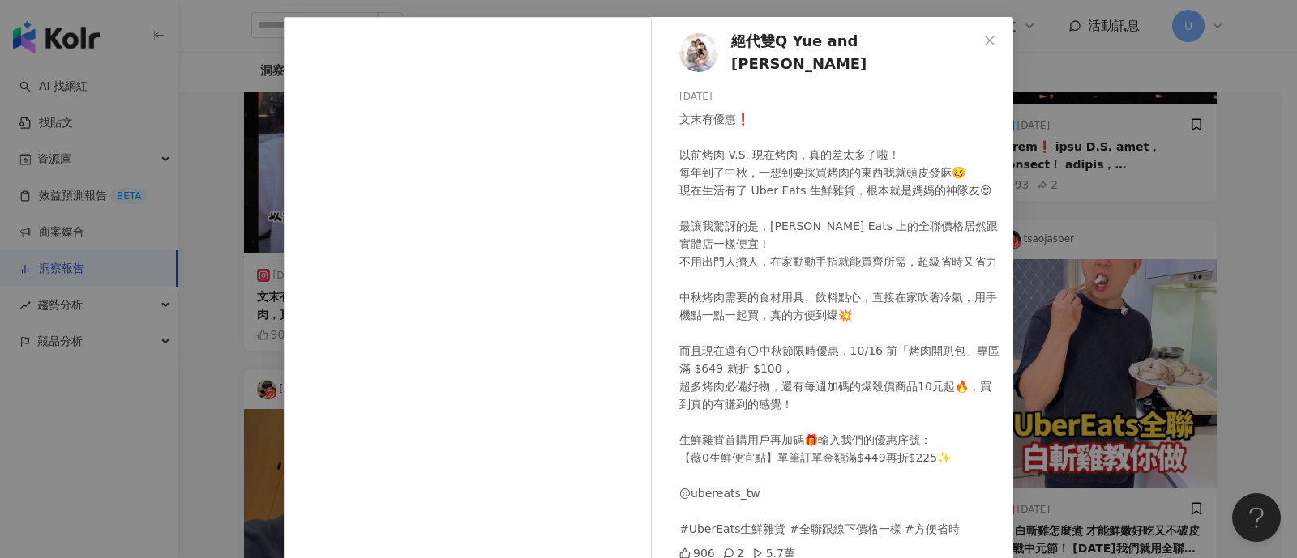
scroll to position [168, 0]
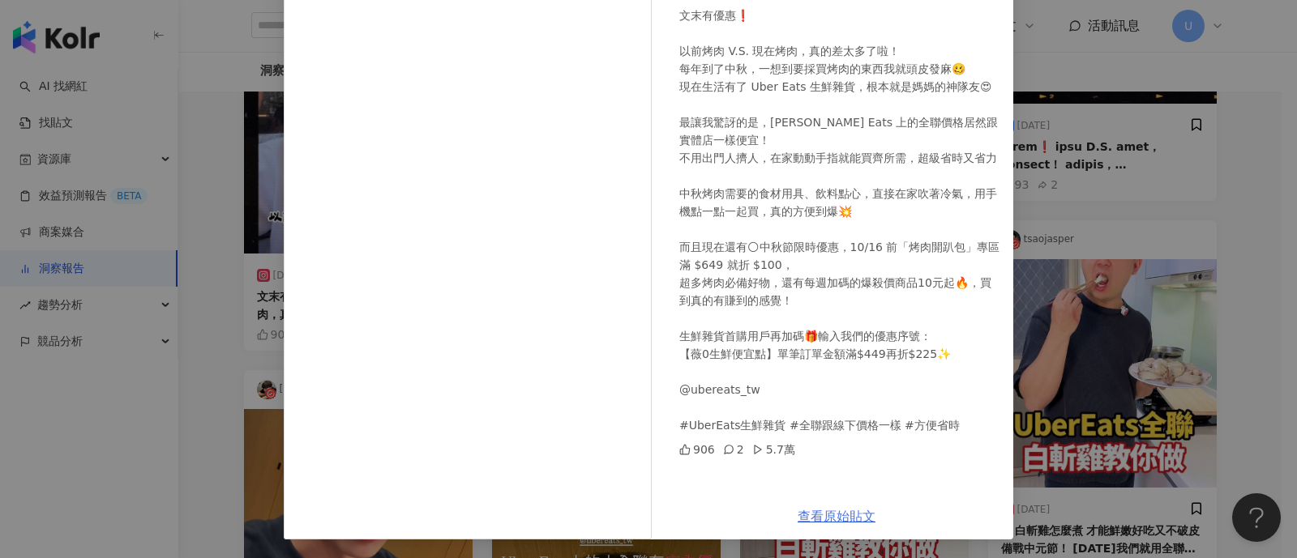
click at [819, 512] on link "查看原始貼文" at bounding box center [837, 516] width 78 height 15
